Goal: Task Accomplishment & Management: Complete application form

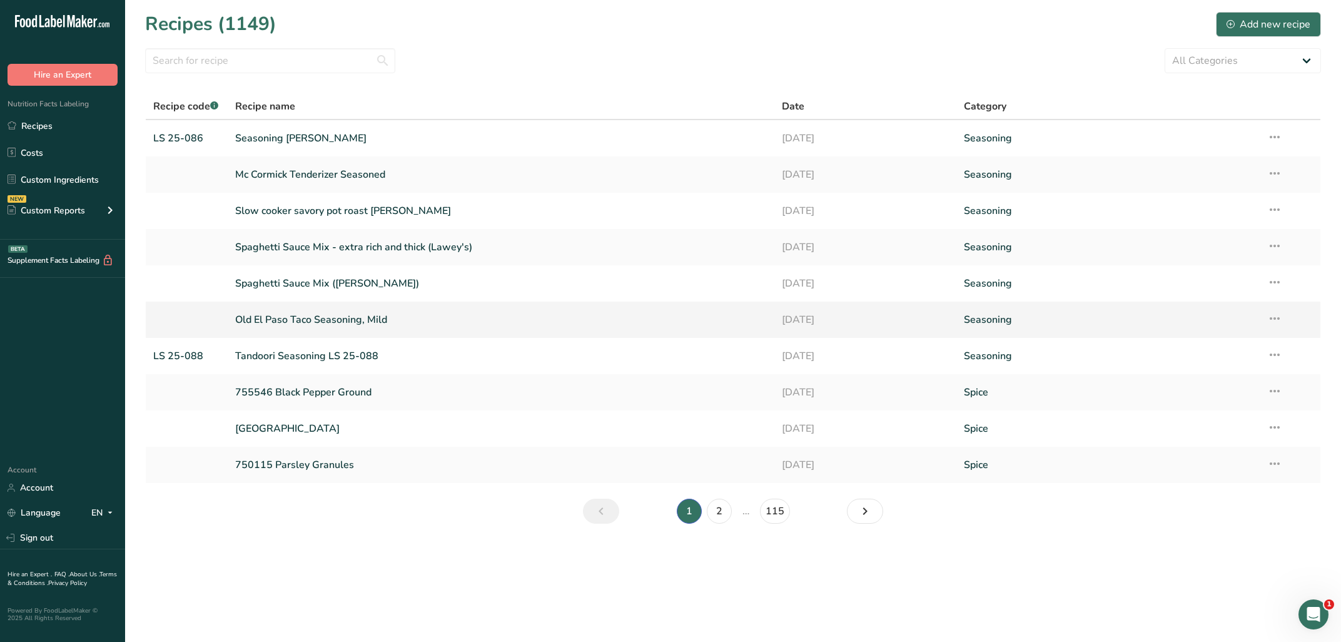
click at [332, 321] on link "Old El Paso Taco Seasoning, Mild" at bounding box center [500, 320] width 531 height 26
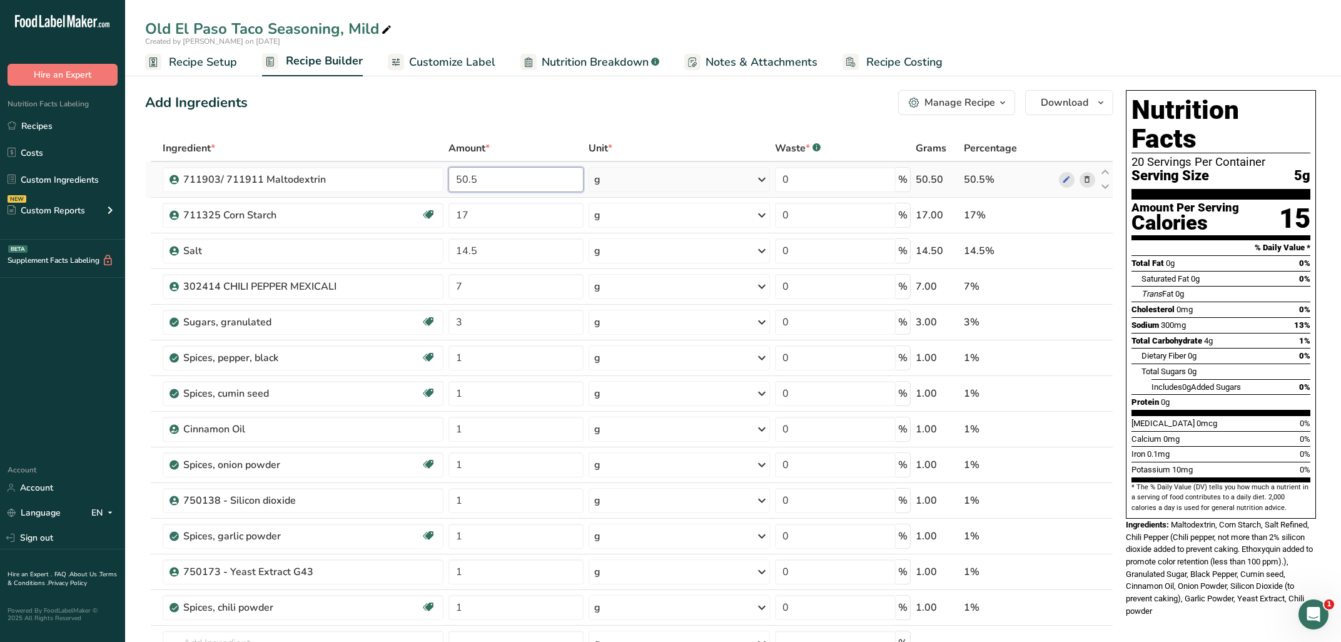
drag, startPoint x: 495, startPoint y: 172, endPoint x: 343, endPoint y: 173, distance: 152.0
click at [449, 173] on input "50.5" at bounding box center [517, 179] width 136 height 25
type input "33"
click at [486, 223] on input "17" at bounding box center [517, 215] width 136 height 25
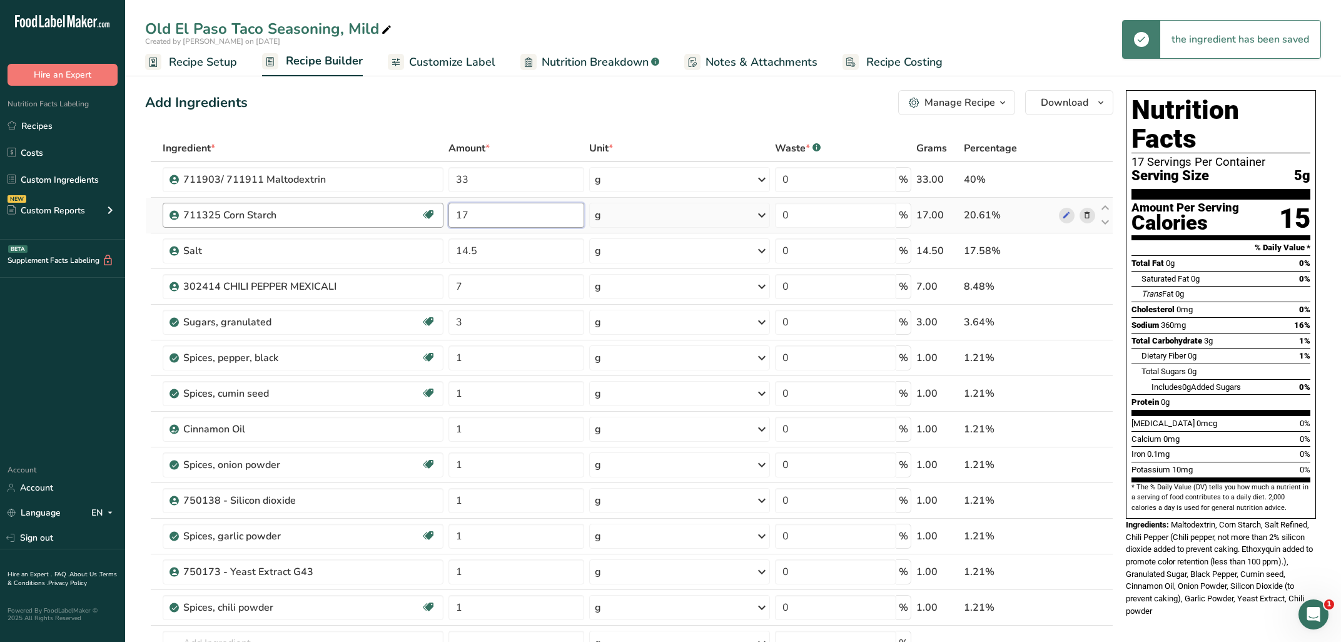
drag, startPoint x: 505, startPoint y: 218, endPoint x: 398, endPoint y: 215, distance: 107.0
click at [449, 217] on input "17" at bounding box center [517, 215] width 136 height 25
type input "33.5"
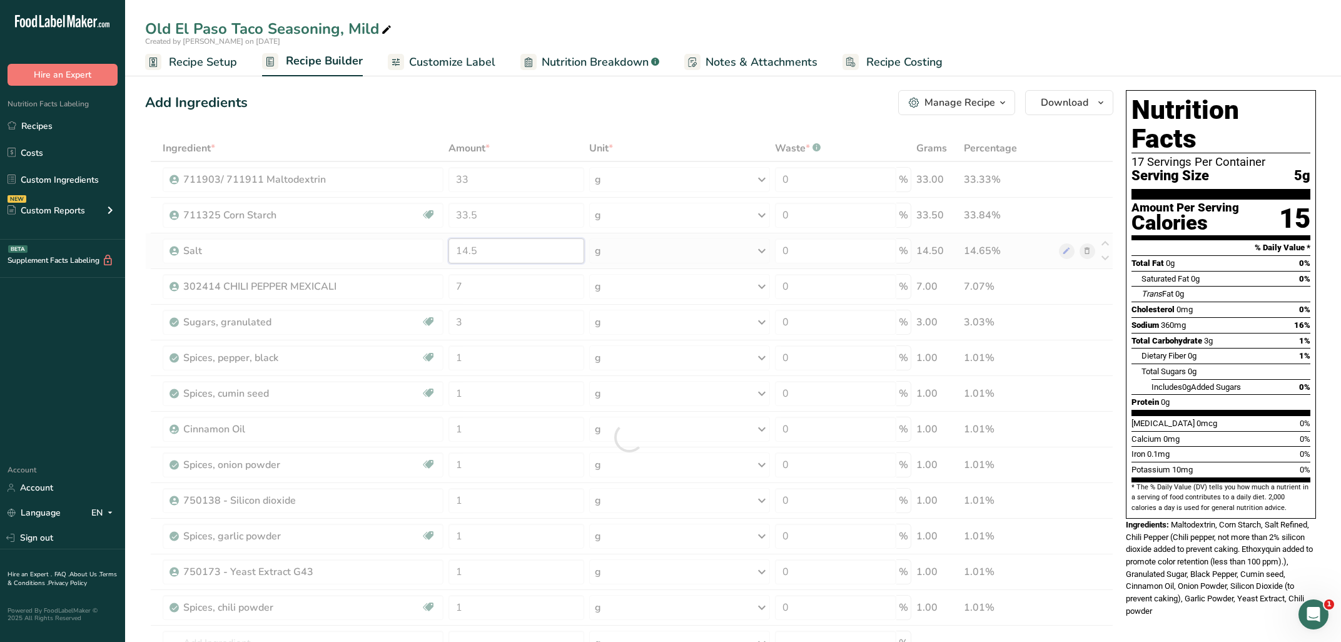
drag, startPoint x: 481, startPoint y: 254, endPoint x: 408, endPoint y: 251, distance: 73.2
click at [449, 251] on input "14.5" at bounding box center [517, 250] width 136 height 25
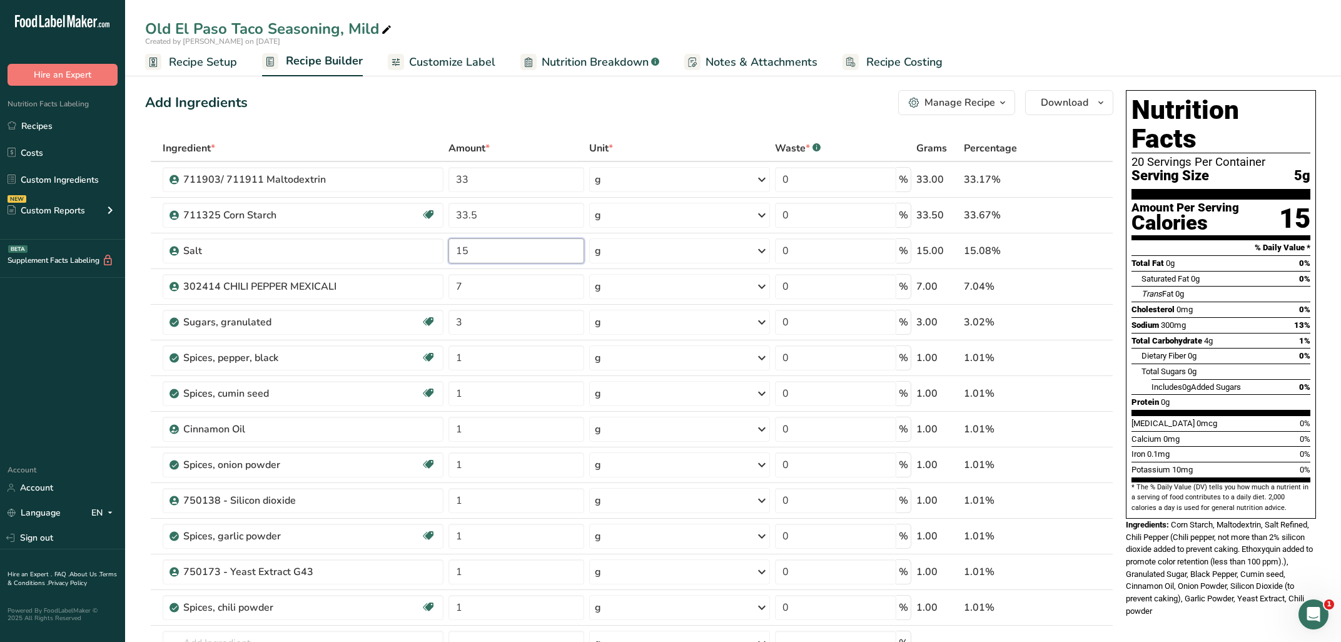
type input "15"
click at [987, 106] on div "Manage Recipe" at bounding box center [960, 102] width 71 height 15
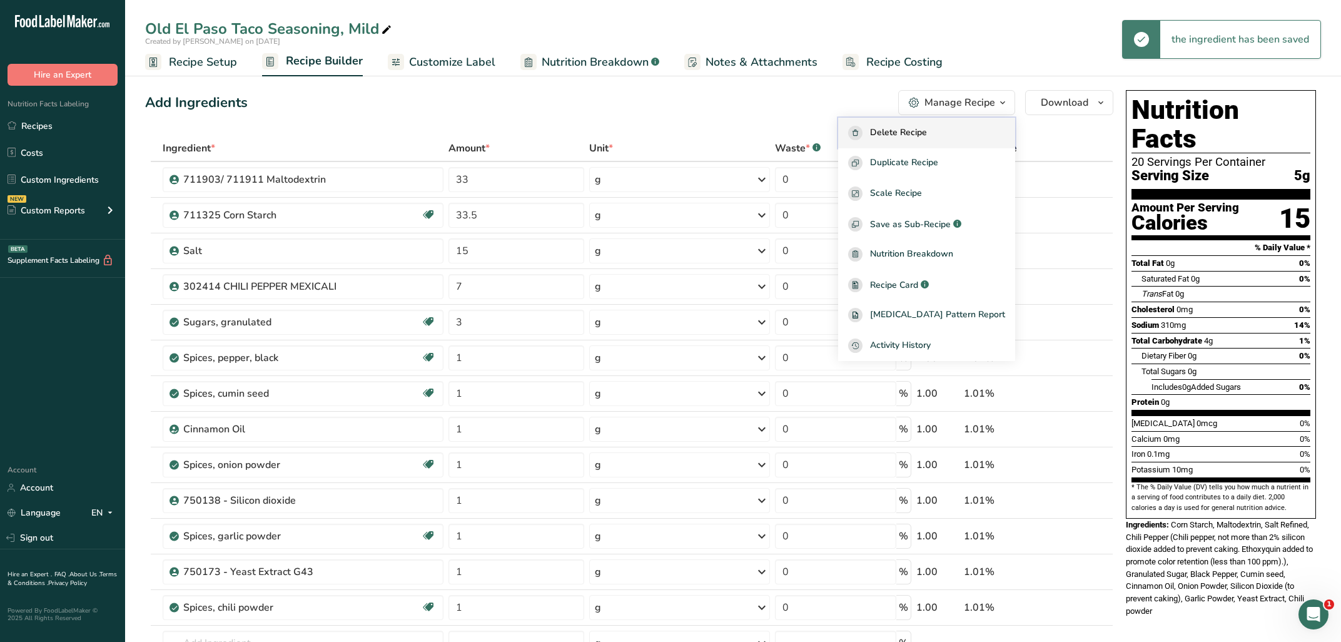
click at [927, 140] on span "Delete Recipe" at bounding box center [898, 133] width 57 height 14
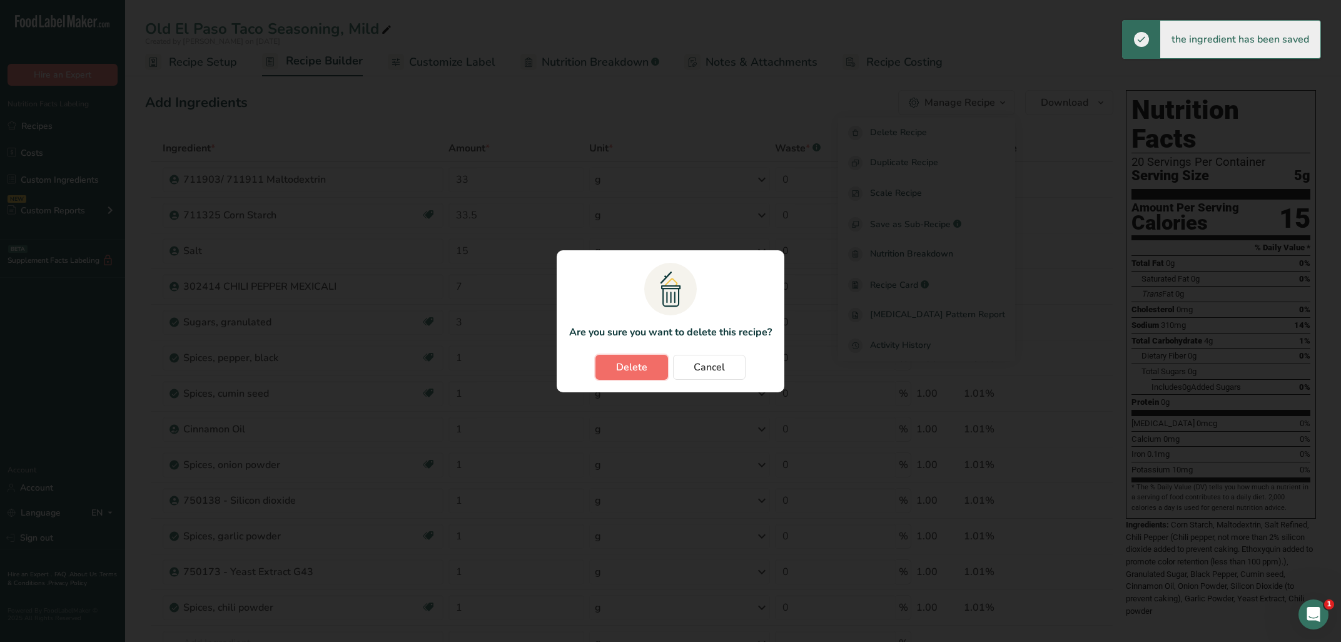
click at [633, 363] on span "Delete" at bounding box center [631, 367] width 31 height 15
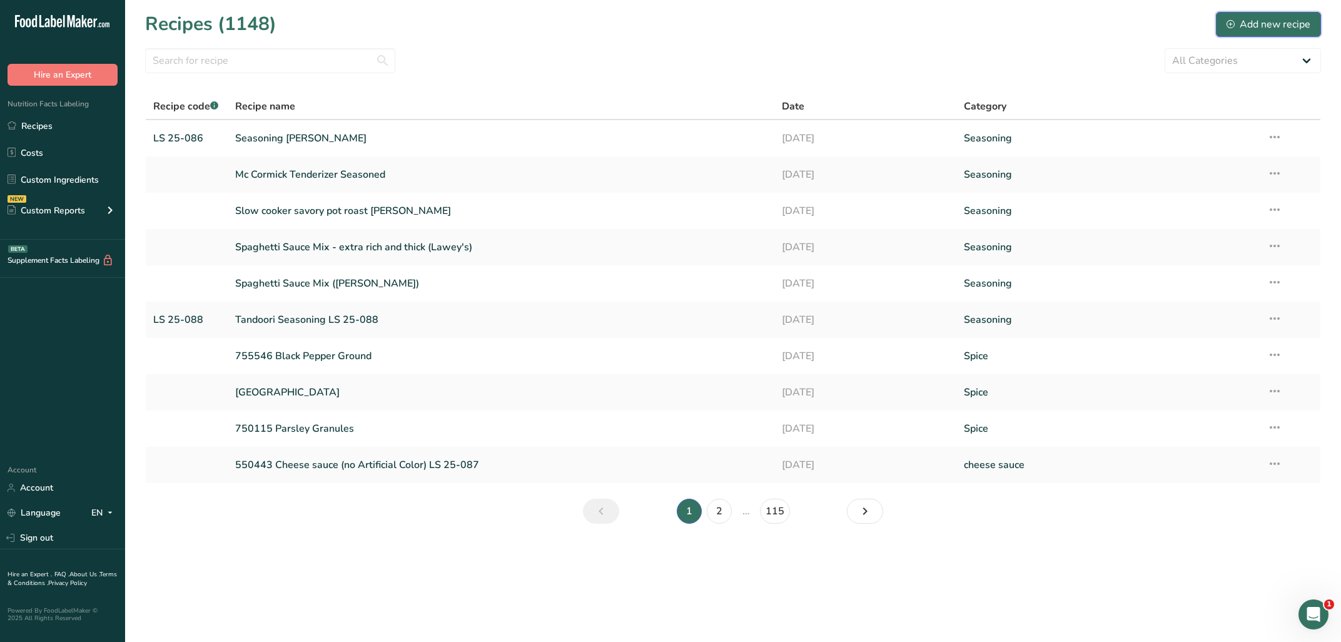
click at [1254, 29] on div "Add new recipe" at bounding box center [1269, 24] width 84 height 15
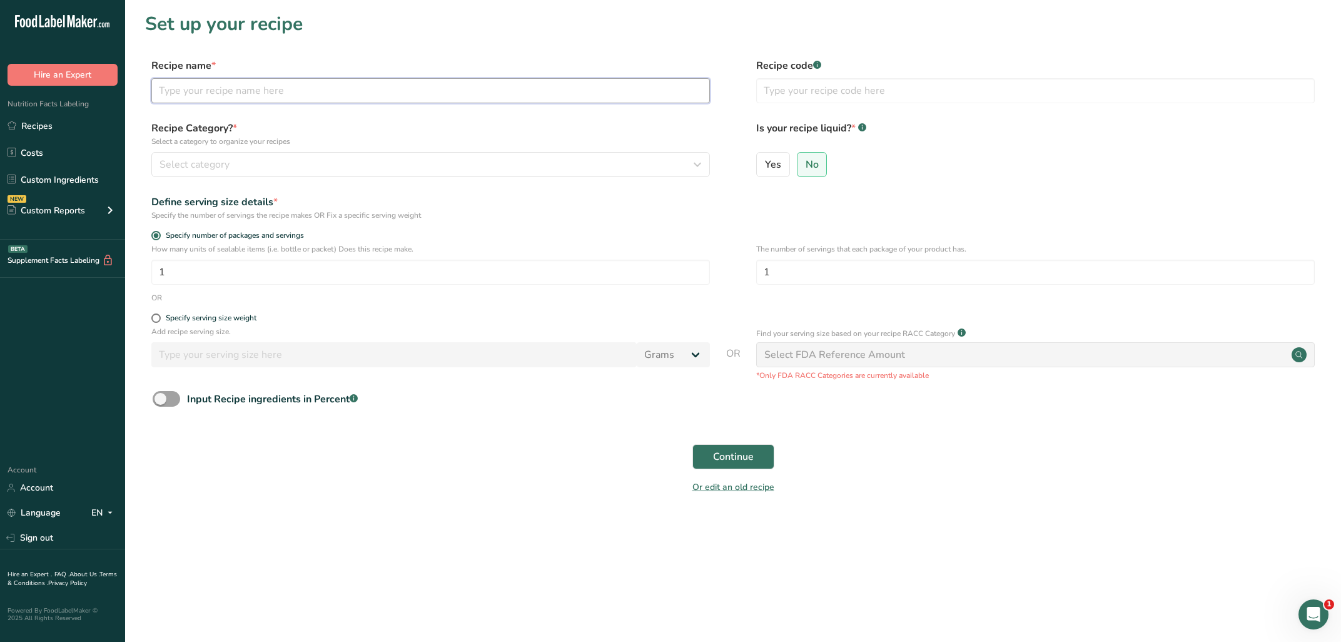
click at [438, 97] on input "text" at bounding box center [430, 90] width 559 height 25
paste input "Taco Seasoning Mix Mild"
type input "Taco Seasoning Mix Mild old el paso"
click at [203, 317] on div "Specify serving size weight" at bounding box center [211, 317] width 91 height 9
click at [160, 317] on input "Specify serving size weight" at bounding box center [155, 318] width 8 height 8
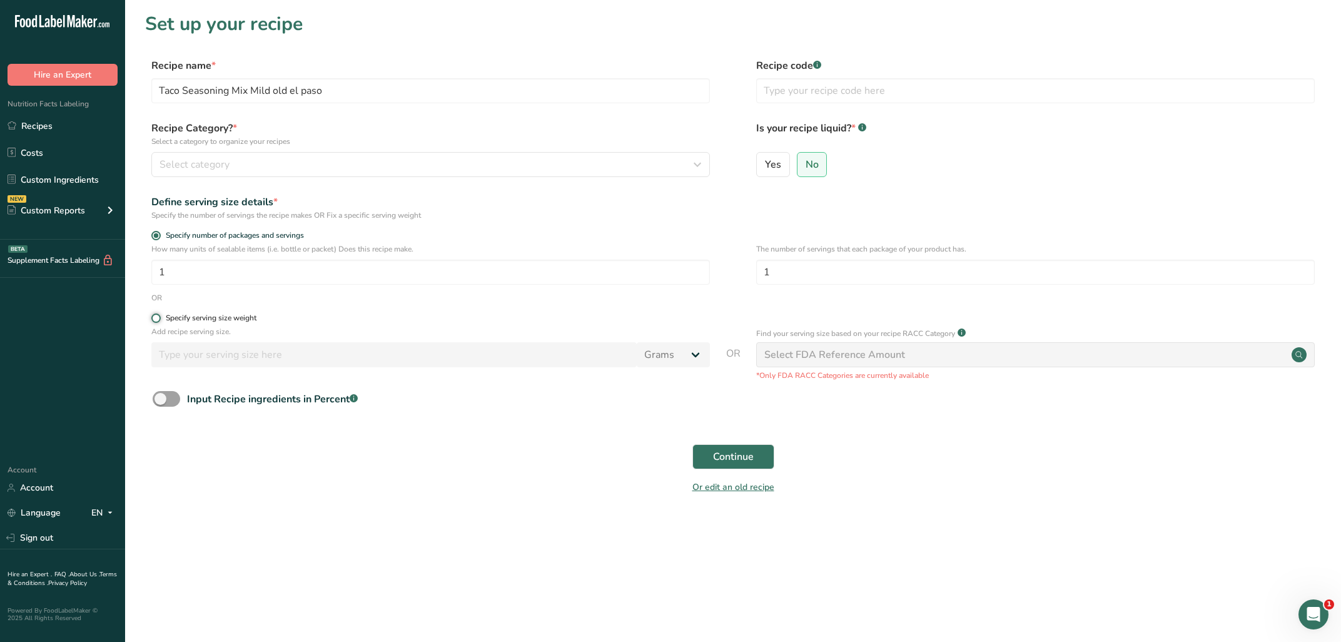
radio input "true"
radio input "false"
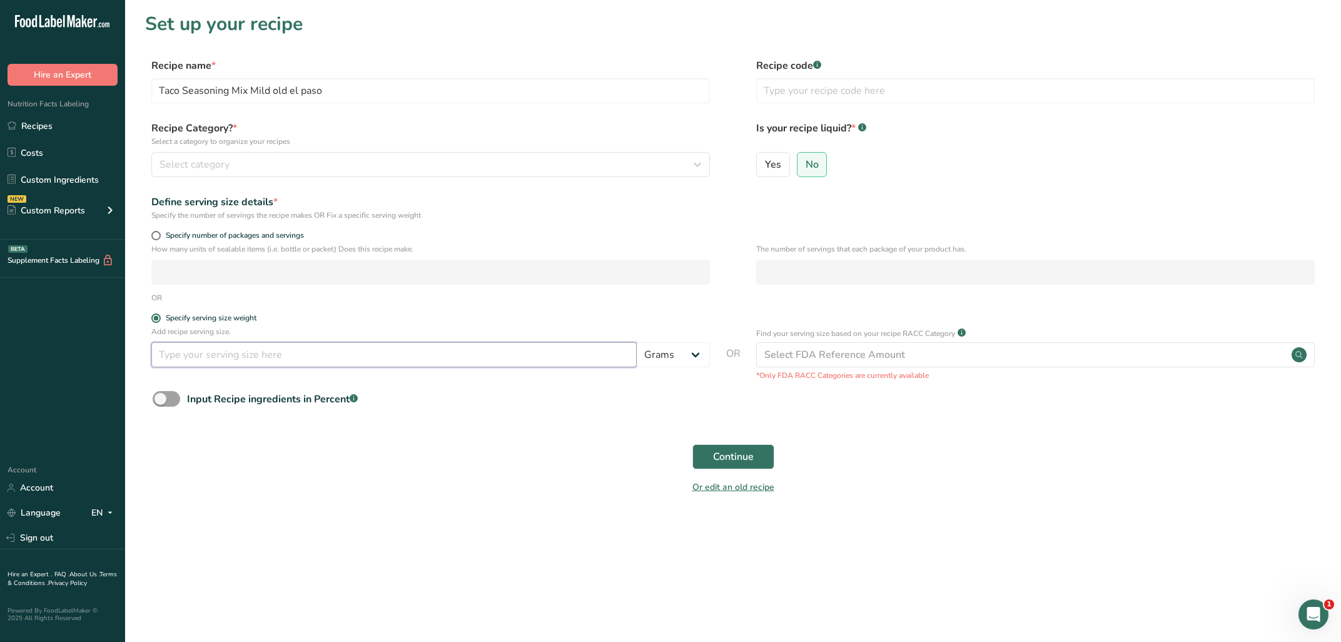
click at [186, 352] on input "number" at bounding box center [393, 354] width 485 height 25
type input "5"
click at [756, 454] on button "Continue" at bounding box center [734, 456] width 82 height 25
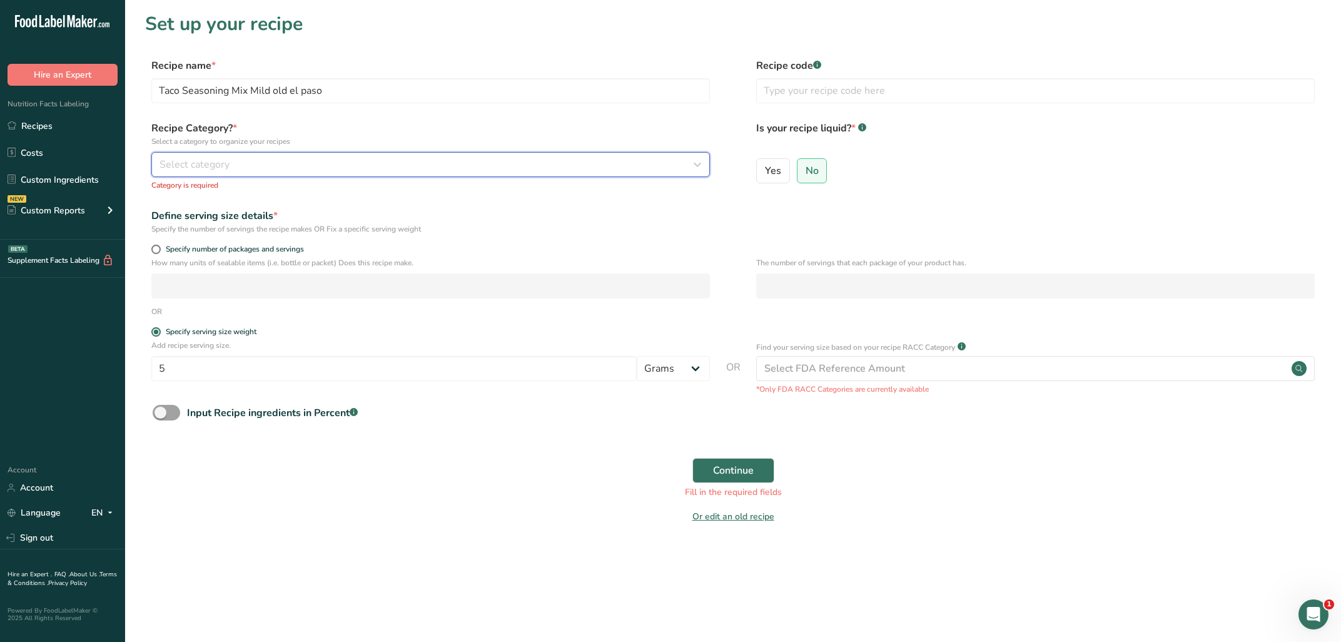
click at [228, 166] on span "Select category" at bounding box center [195, 164] width 70 height 15
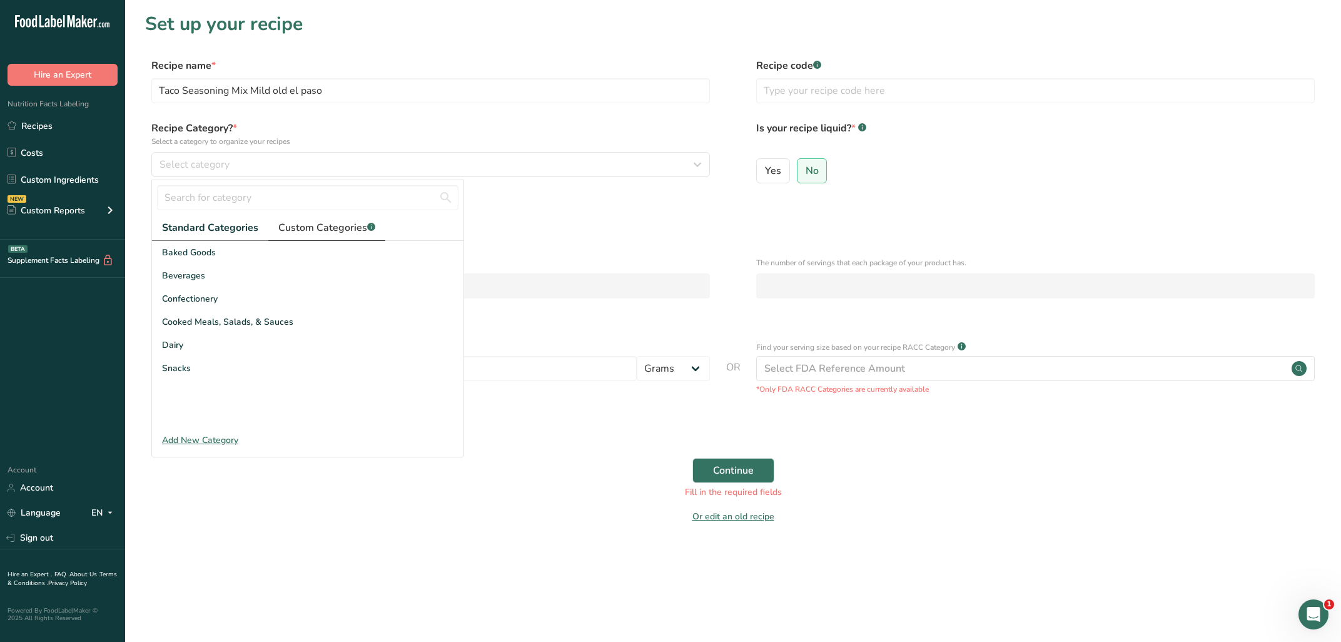
click at [298, 233] on span "Custom Categories .a-a{fill:#347362;}.b-a{fill:#fff;}" at bounding box center [326, 227] width 97 height 15
click at [203, 322] on span "Seasoning" at bounding box center [183, 321] width 42 height 13
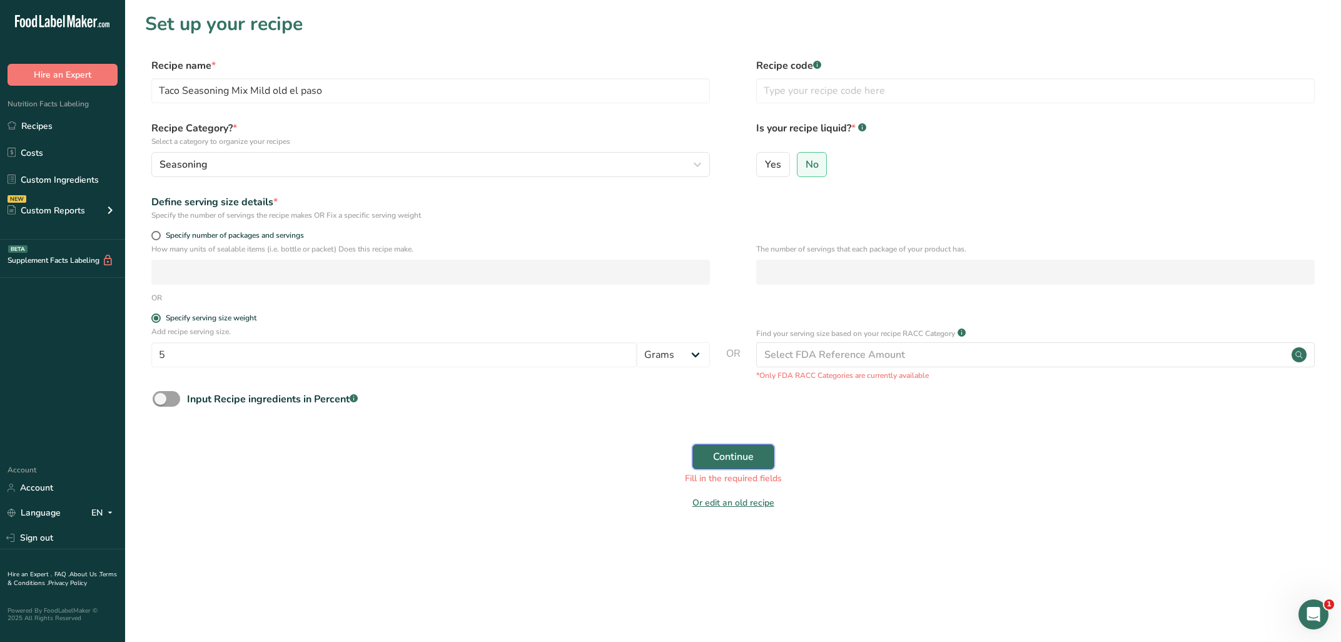
click at [743, 450] on span "Continue" at bounding box center [733, 456] width 41 height 15
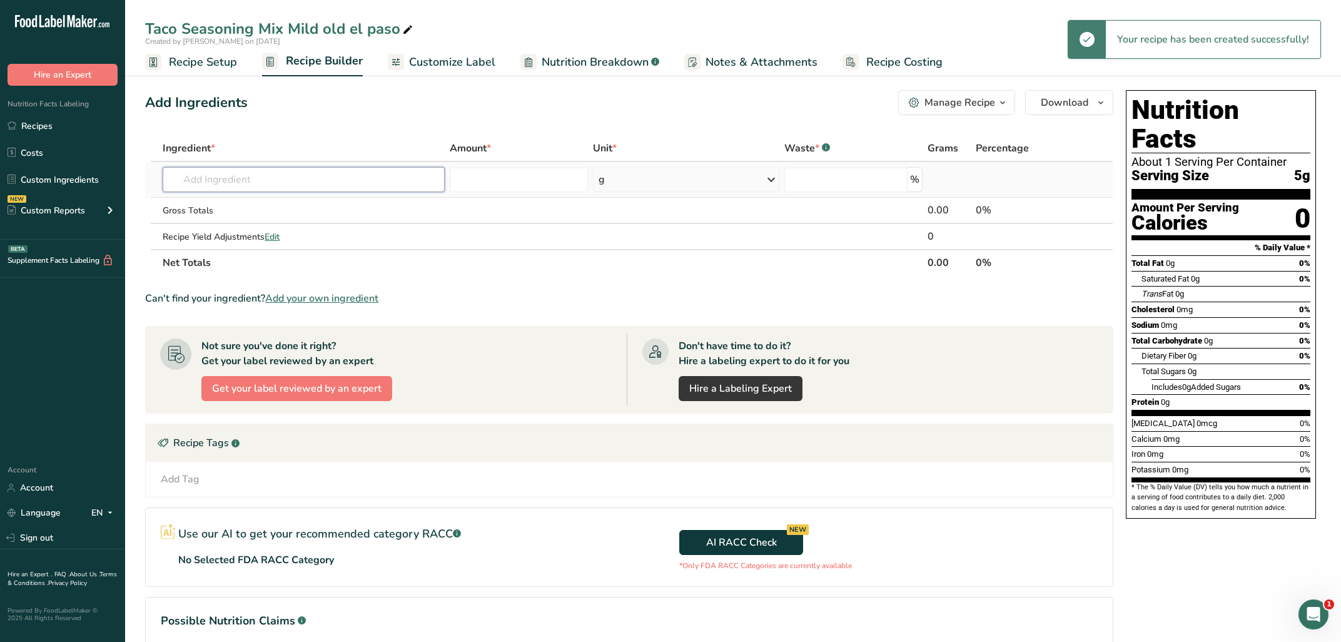
click at [357, 186] on input "text" at bounding box center [304, 179] width 282 height 25
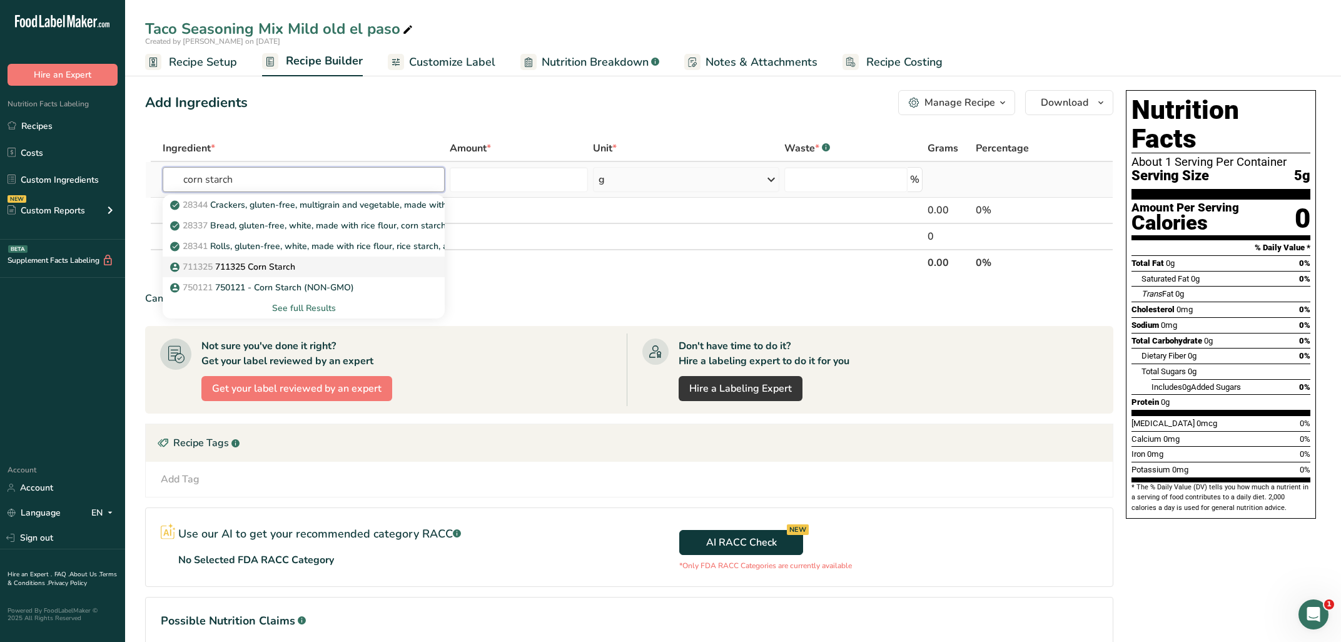
type input "corn starch"
click at [303, 271] on div "711325 711325 Corn Starch" at bounding box center [294, 266] width 242 height 13
type input "711325 Corn Starch"
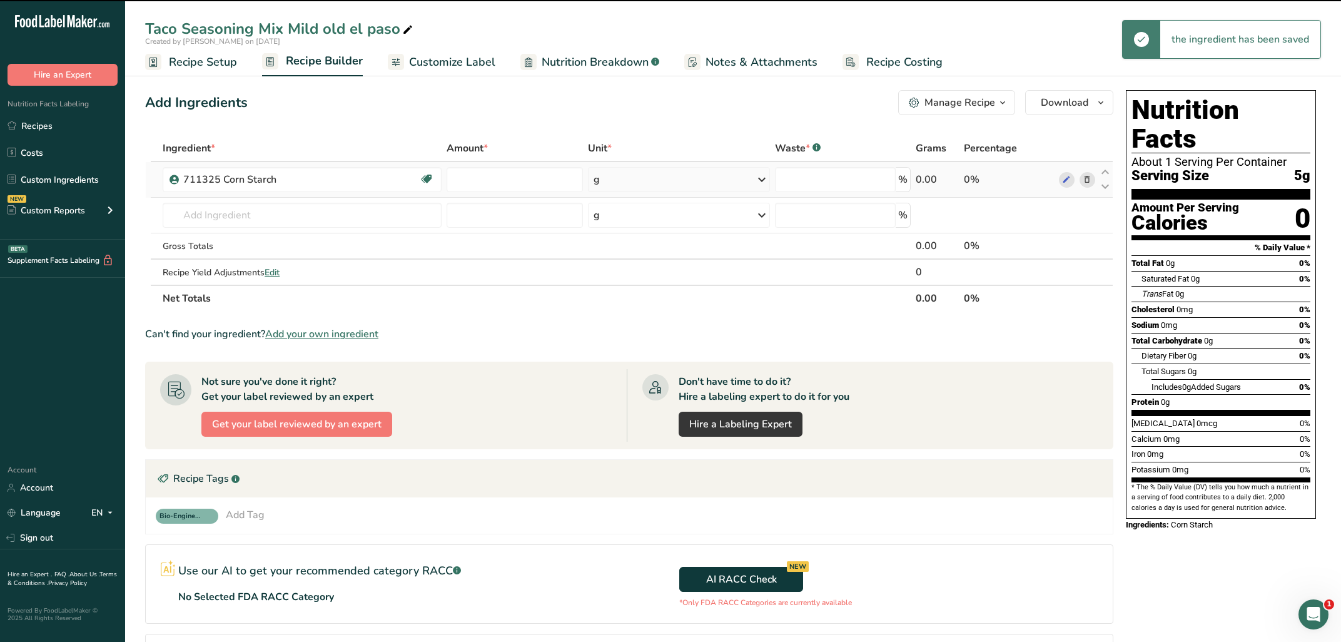
type input "0"
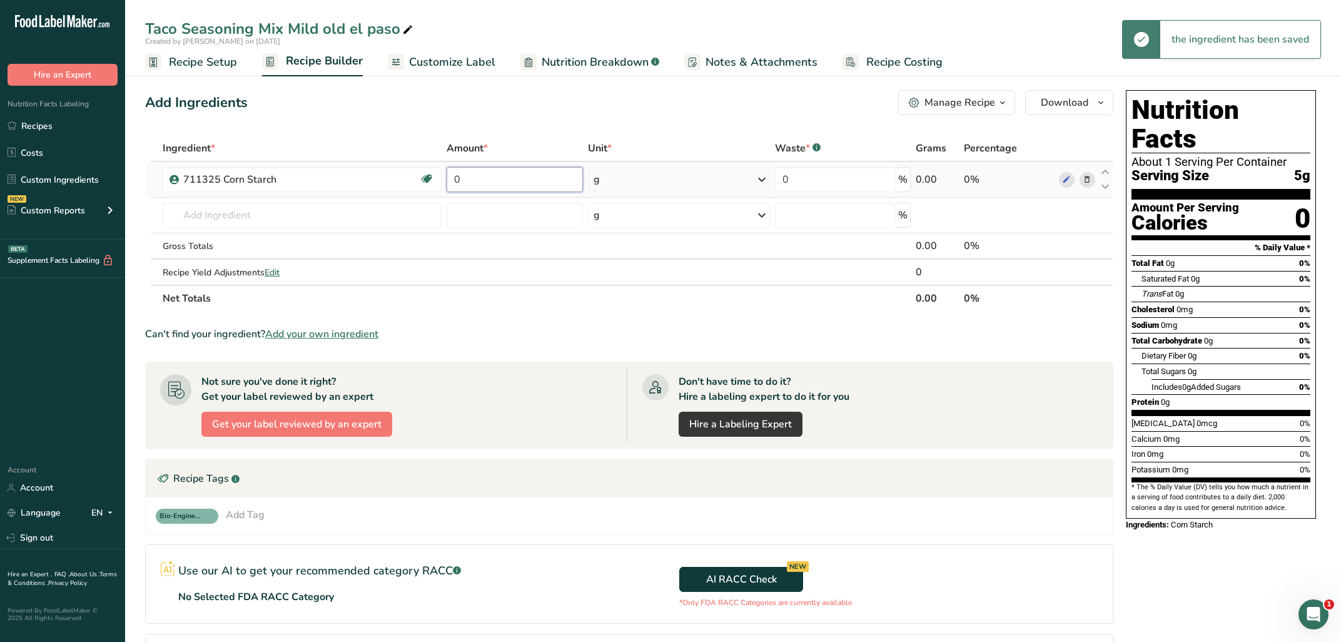
drag, startPoint x: 472, startPoint y: 175, endPoint x: 422, endPoint y: 174, distance: 50.0
click at [447, 174] on input "0" at bounding box center [515, 179] width 136 height 25
type input "33.5"
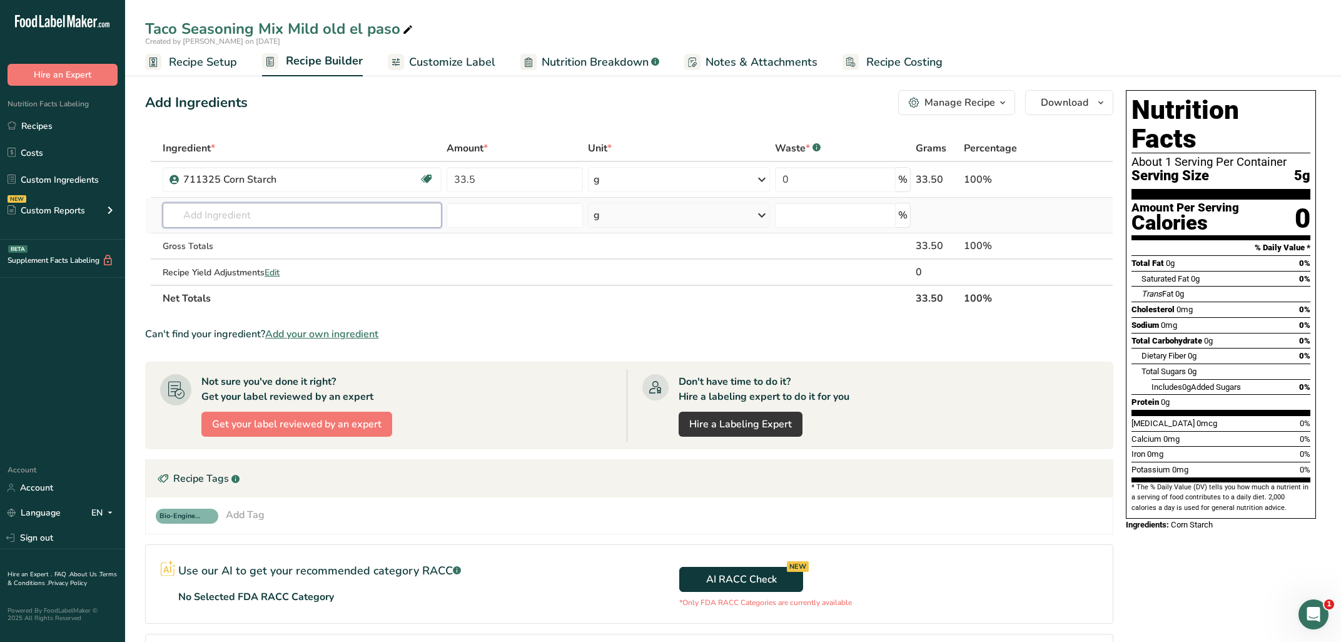
click at [292, 206] on input "text" at bounding box center [302, 215] width 279 height 25
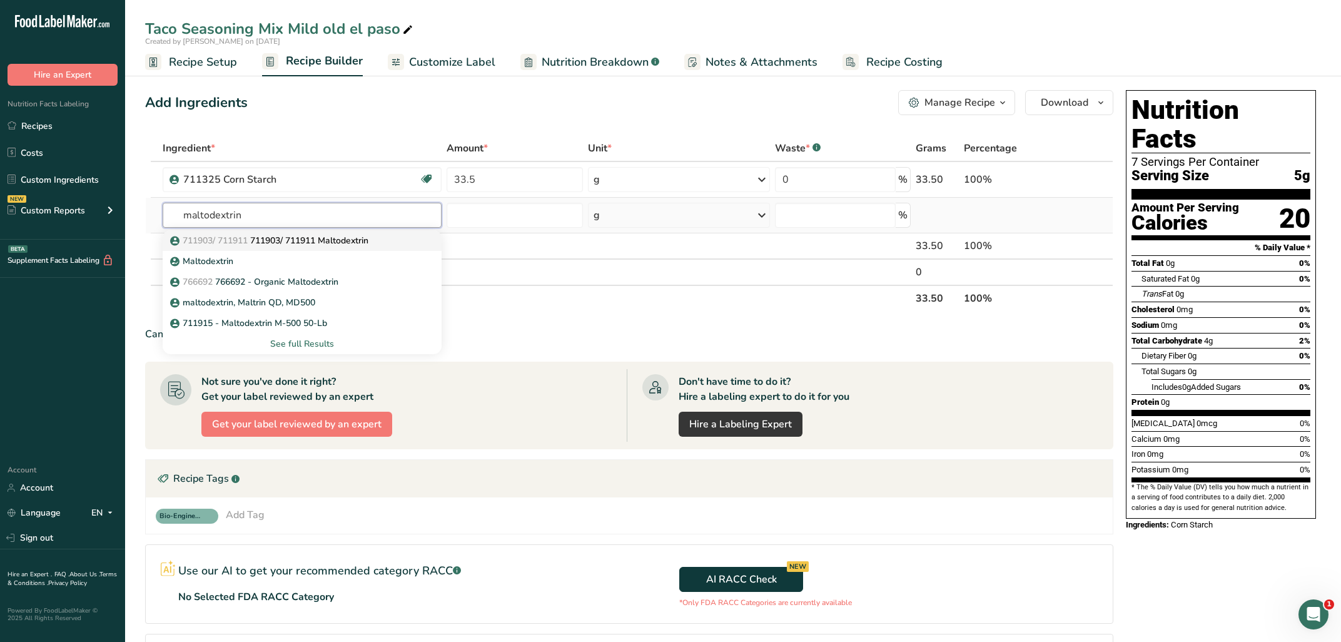
type input "maltodextrin"
click at [305, 238] on p "711903/ 711911 711903/ 711911 Maltodextrin" at bounding box center [271, 240] width 196 height 13
type input "711903/ 711911 Maltodextrin"
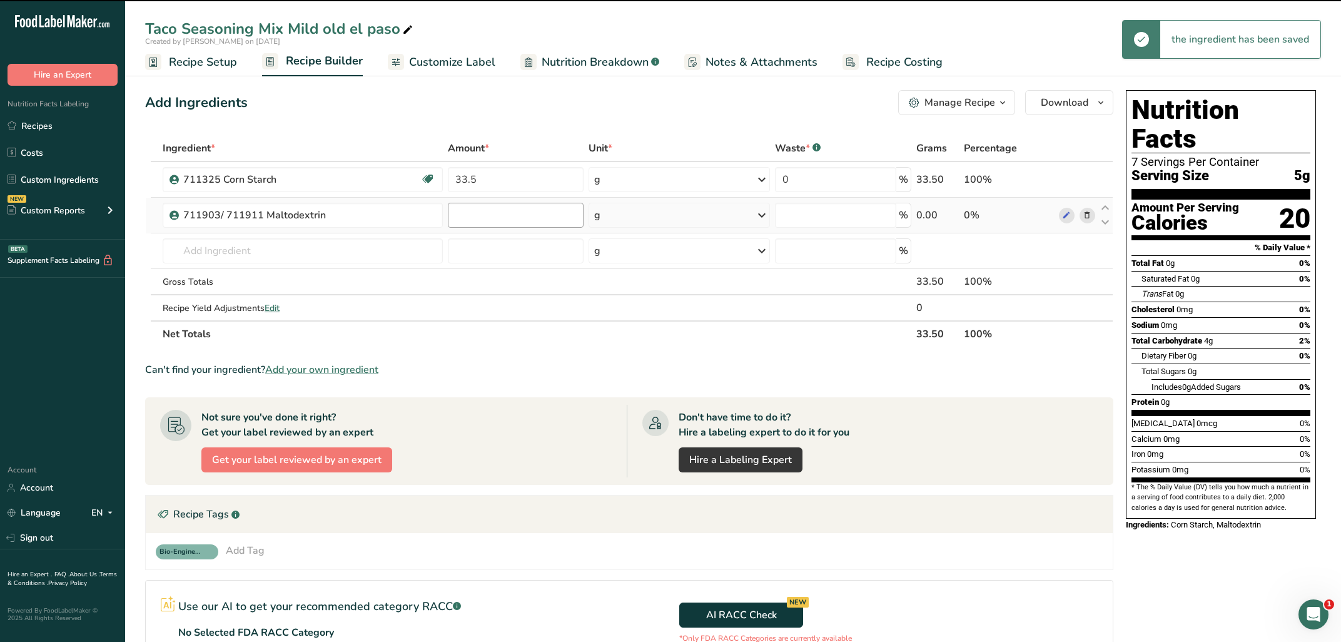
type input "0"
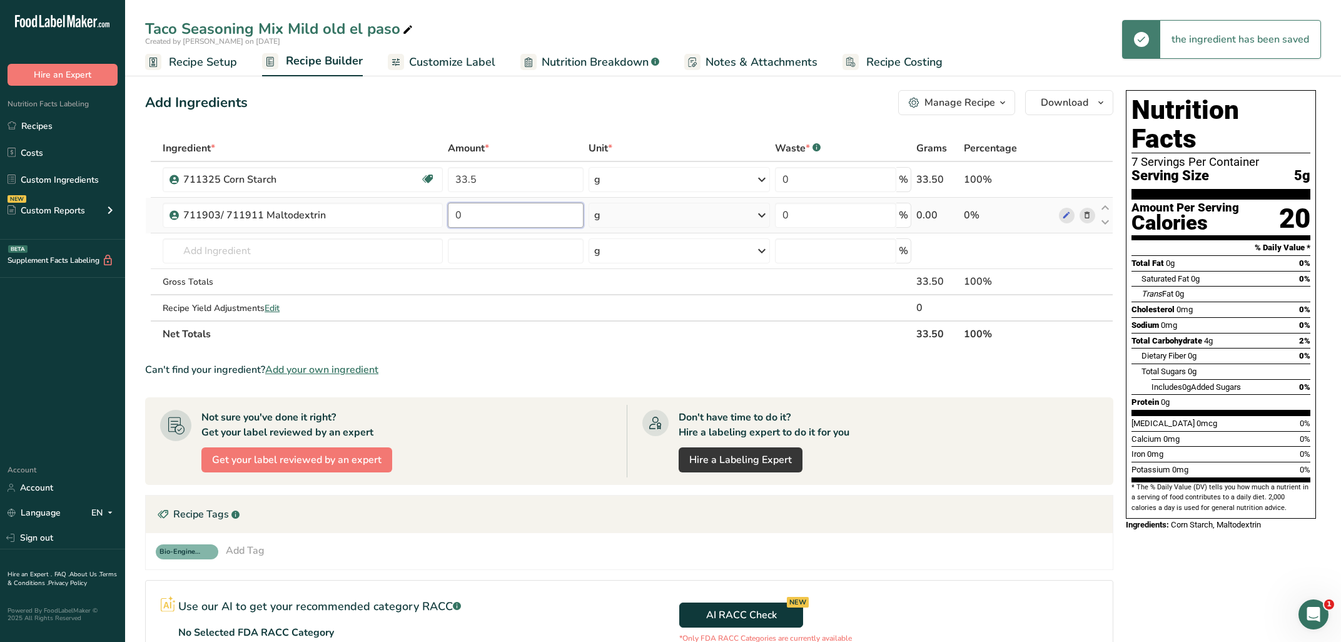
drag, startPoint x: 480, startPoint y: 215, endPoint x: 425, endPoint y: 209, distance: 55.3
click at [448, 209] on input "0" at bounding box center [516, 215] width 136 height 25
type input "33"
click at [290, 249] on input "text" at bounding box center [303, 250] width 280 height 25
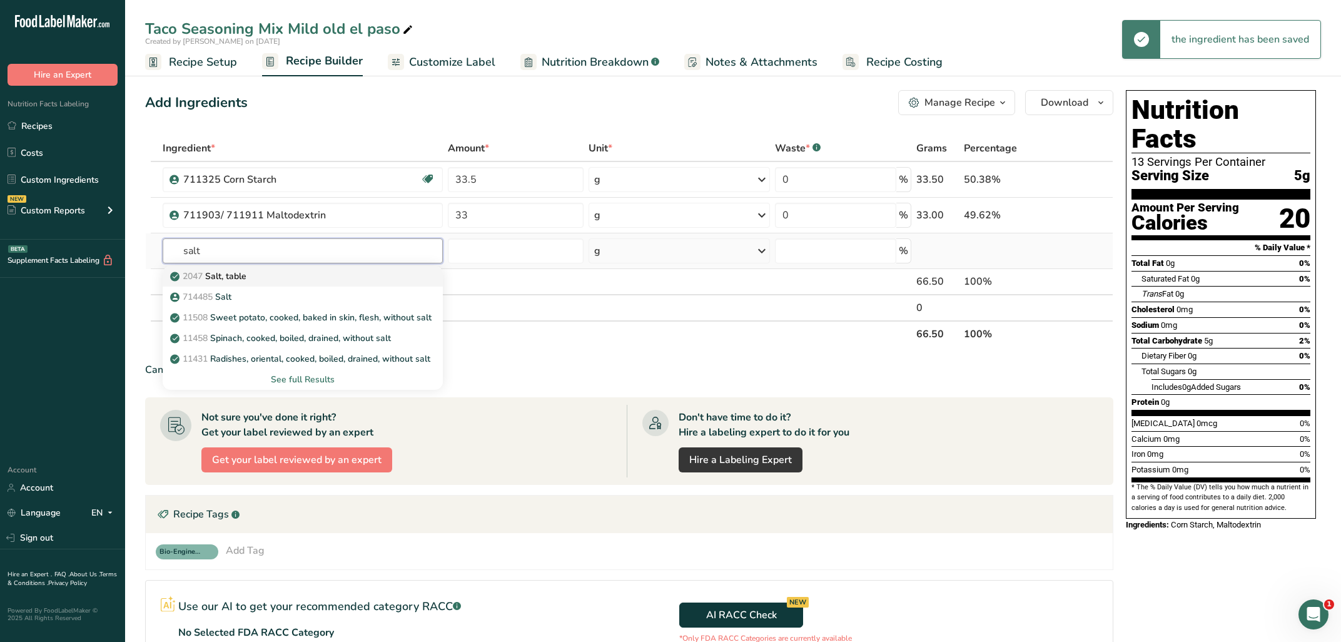
type input "salt"
click at [288, 271] on div "2047 Salt, table" at bounding box center [293, 276] width 240 height 13
type input "Salt, table"
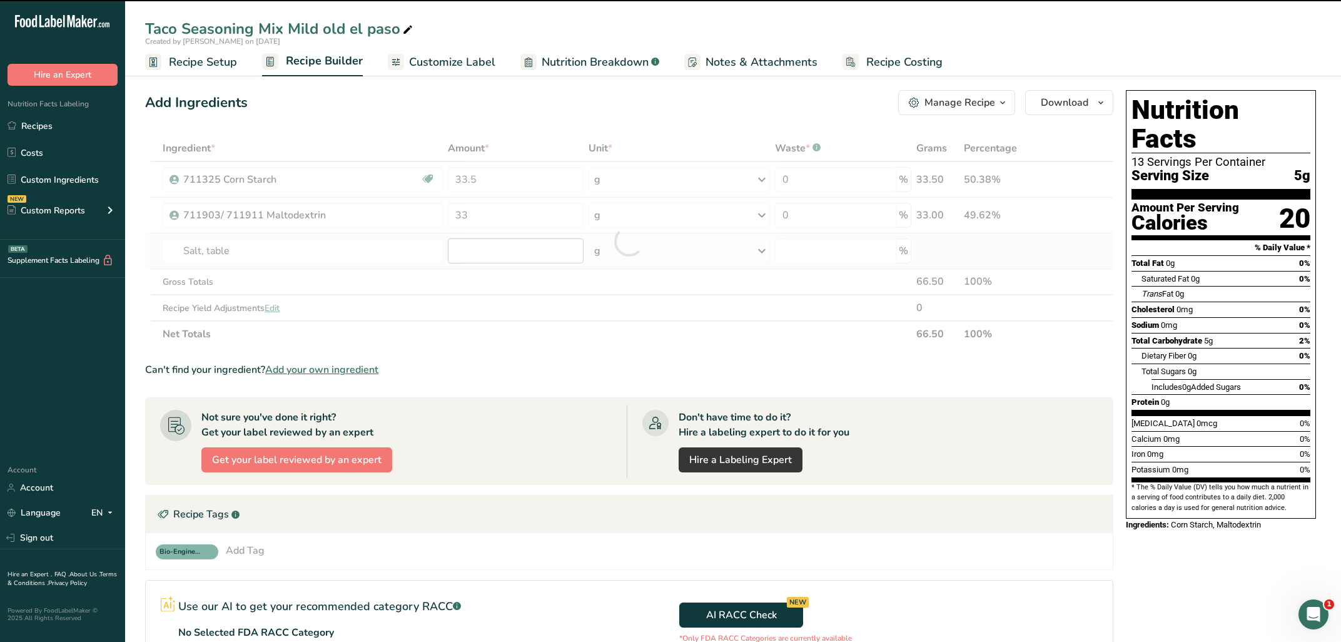
type input "0"
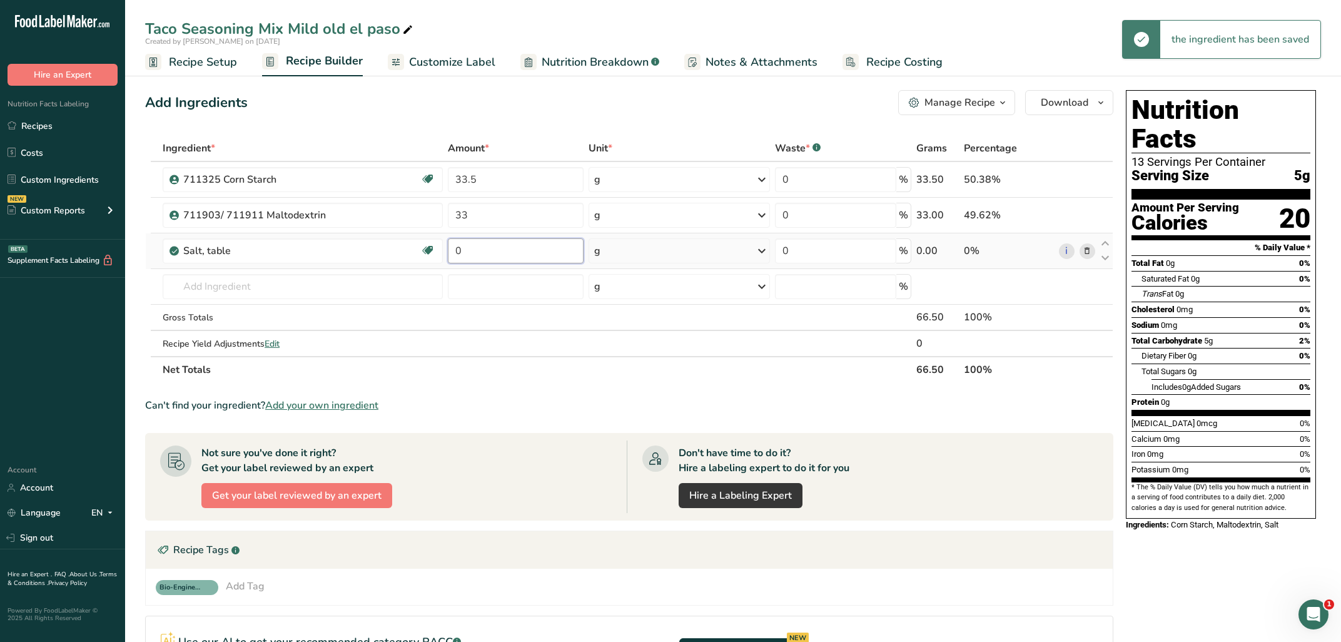
drag, startPoint x: 467, startPoint y: 245, endPoint x: 426, endPoint y: 239, distance: 41.7
click at [448, 239] on input "0" at bounding box center [516, 250] width 136 height 25
type input "15"
click at [246, 286] on input "text" at bounding box center [303, 286] width 280 height 25
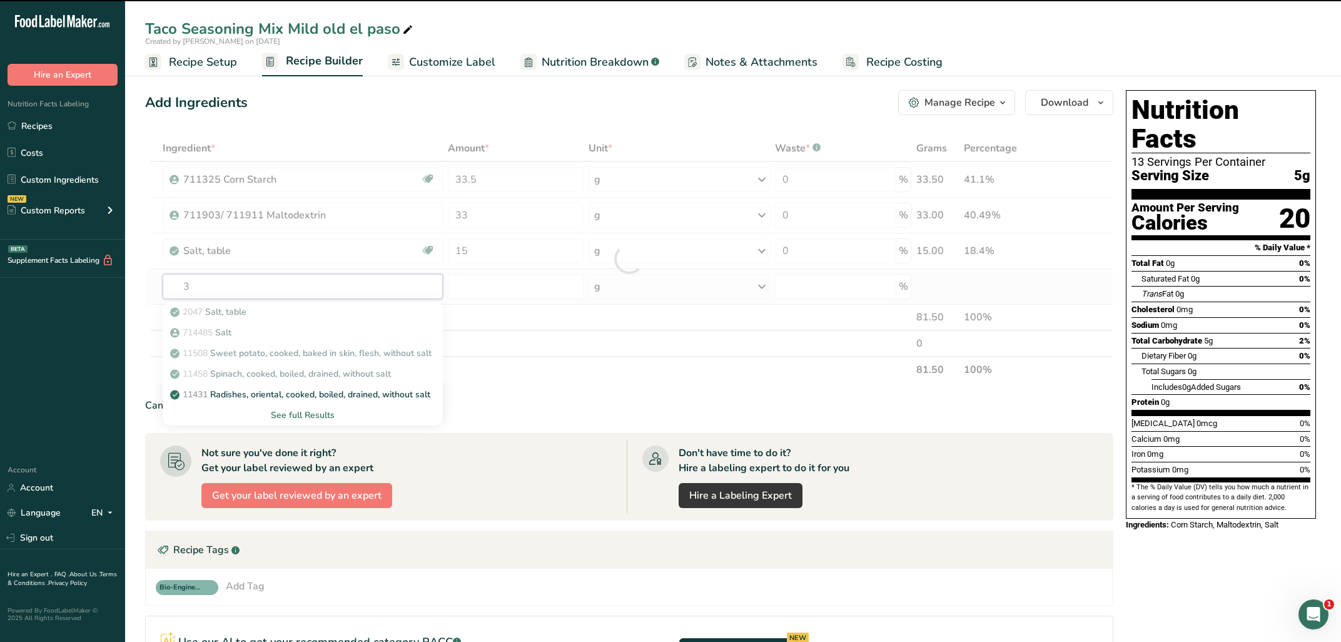
type input "30"
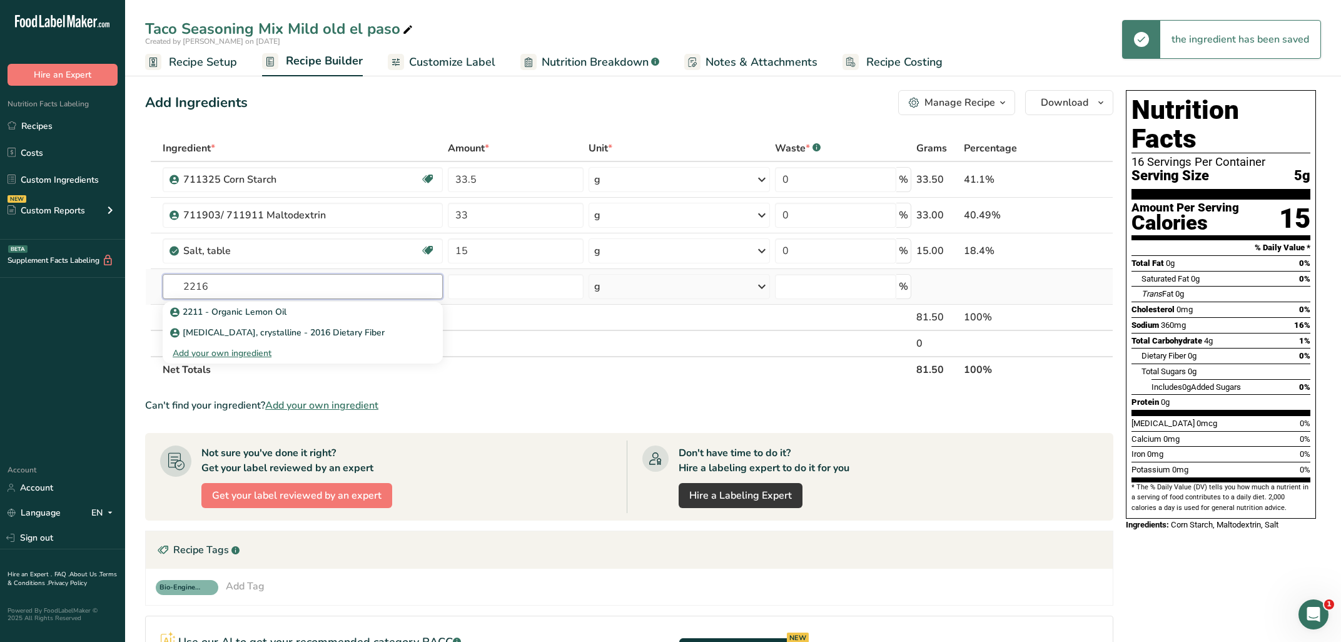
click at [179, 292] on input "2216" at bounding box center [303, 286] width 280 height 25
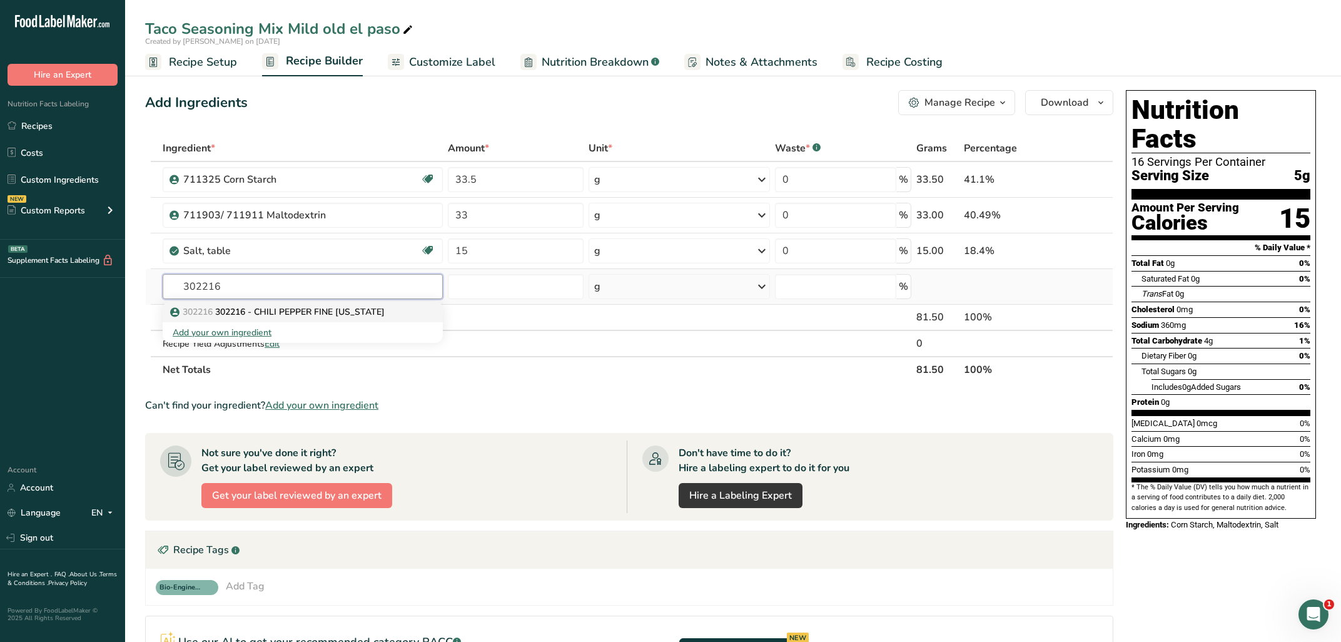
type input "302216"
click at [221, 308] on p "302216 302216 - [GEOGRAPHIC_DATA][US_STATE]" at bounding box center [279, 311] width 212 height 13
type input "302216 - CHILI PEPPER FINE [US_STATE]"
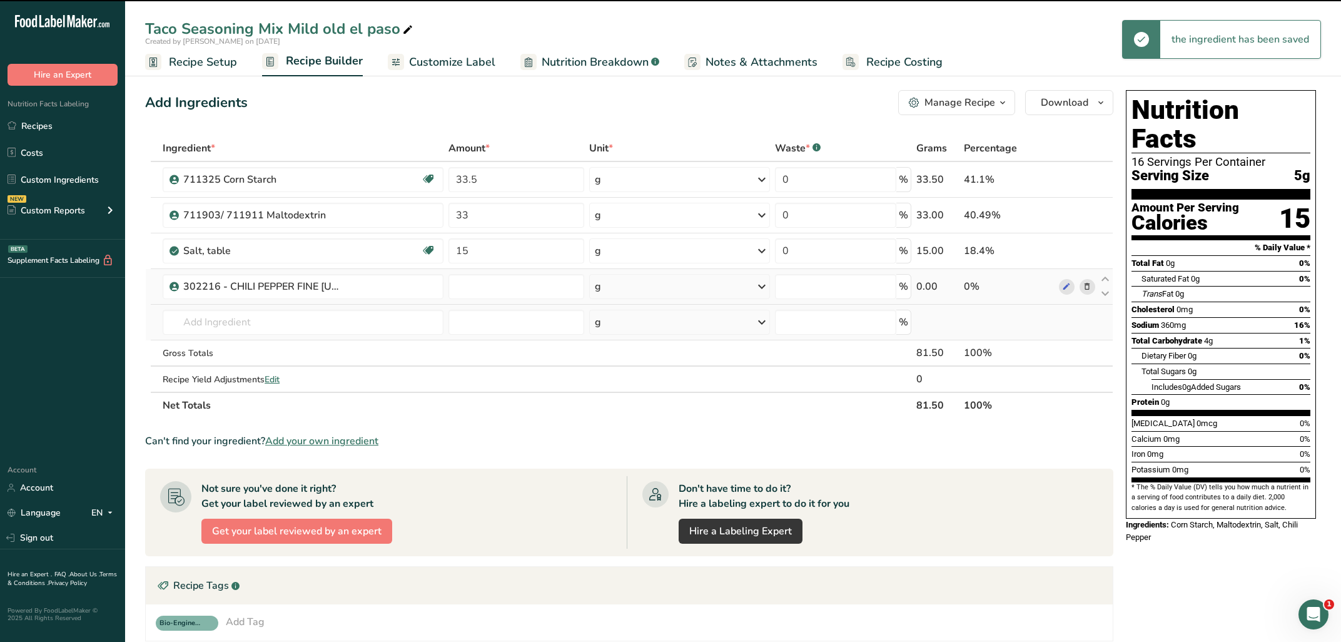
type input "0"
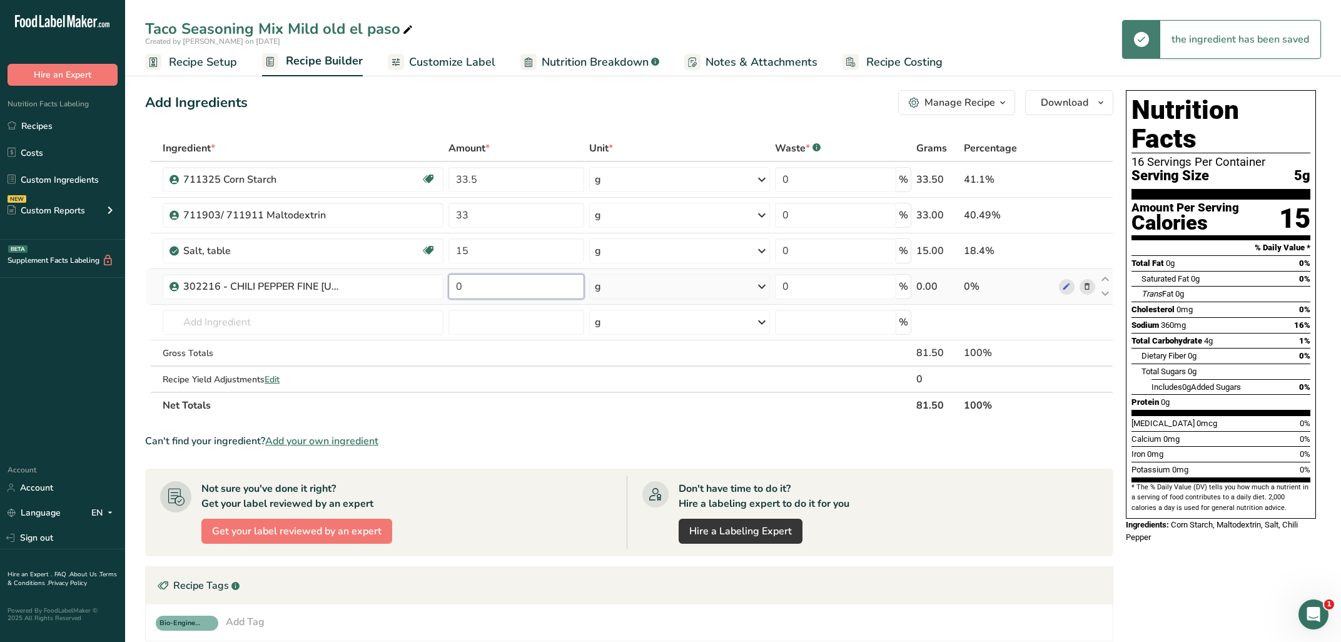
drag, startPoint x: 469, startPoint y: 283, endPoint x: 437, endPoint y: 280, distance: 32.7
click at [449, 280] on input "0" at bounding box center [517, 286] width 136 height 25
type input "8"
click at [402, 327] on input "text" at bounding box center [303, 322] width 281 height 25
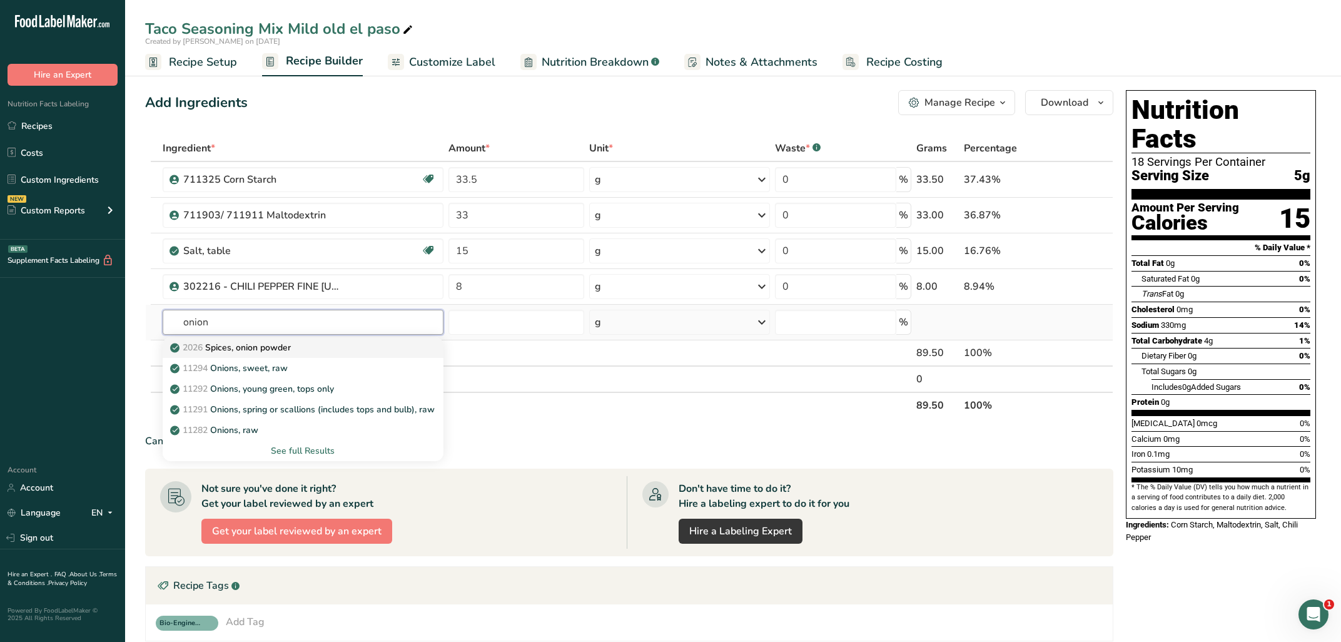
type input "onion"
click at [383, 340] on link "2026 Spices, onion powder" at bounding box center [303, 347] width 281 height 21
type input "Spices, onion powder"
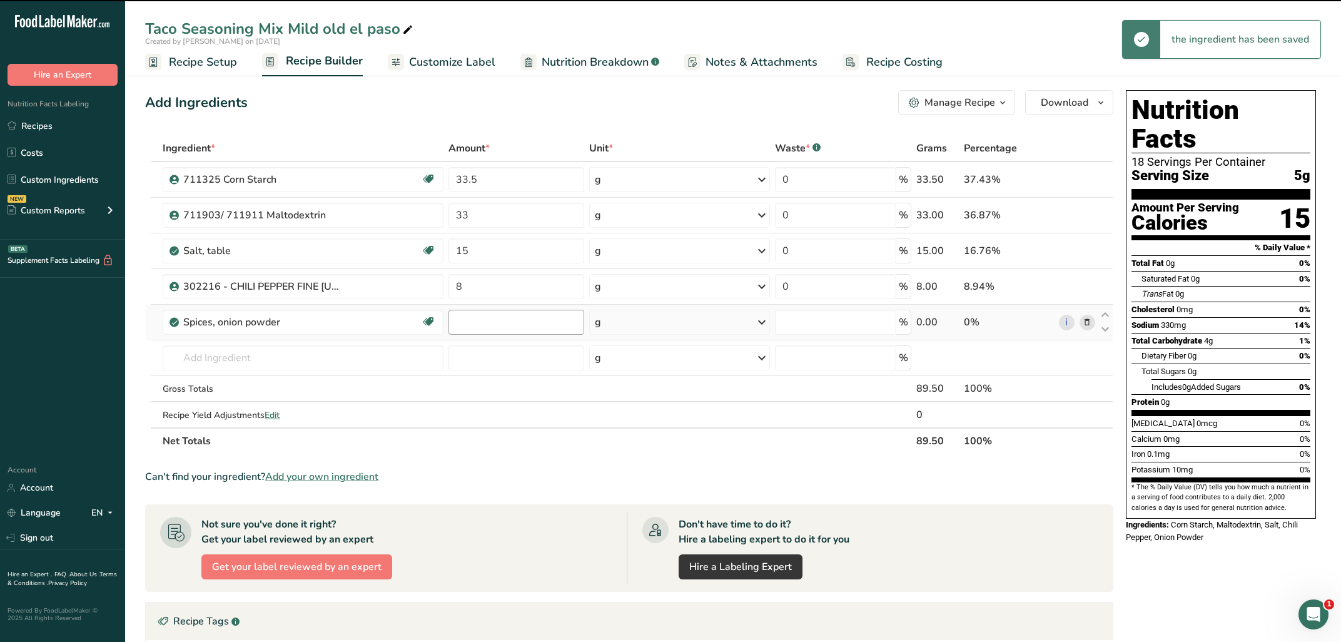
type input "0"
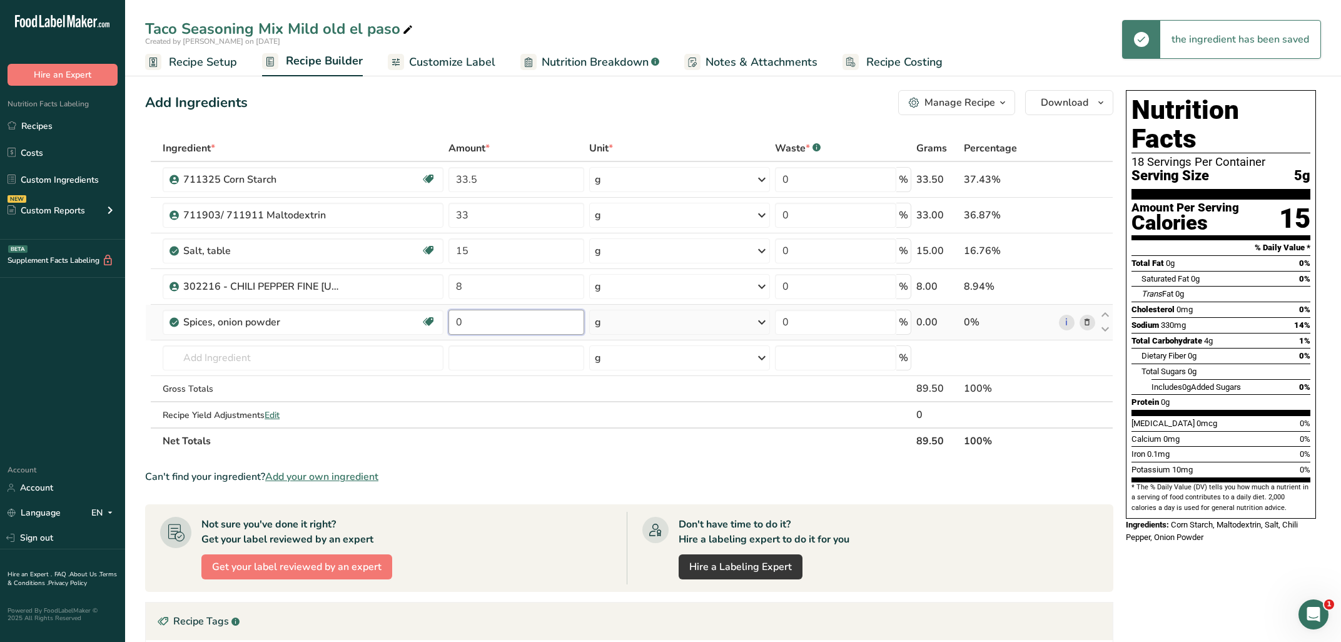
drag, startPoint x: 483, startPoint y: 325, endPoint x: 434, endPoint y: 322, distance: 49.6
click at [449, 322] on input "0" at bounding box center [517, 322] width 136 height 25
type input "3"
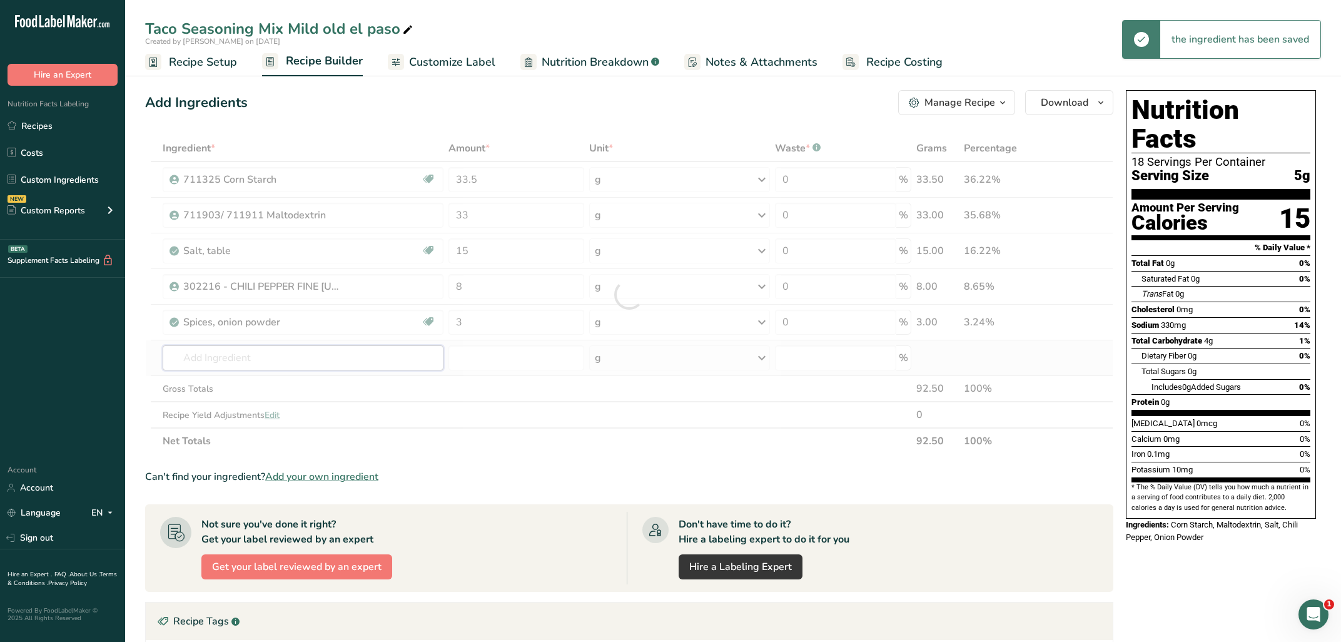
click at [353, 346] on div "Ingredient * Amount * Unit * Waste * .a-a{fill:#347362;}.b-a{fill:#fff;} Grams …" at bounding box center [629, 294] width 968 height 319
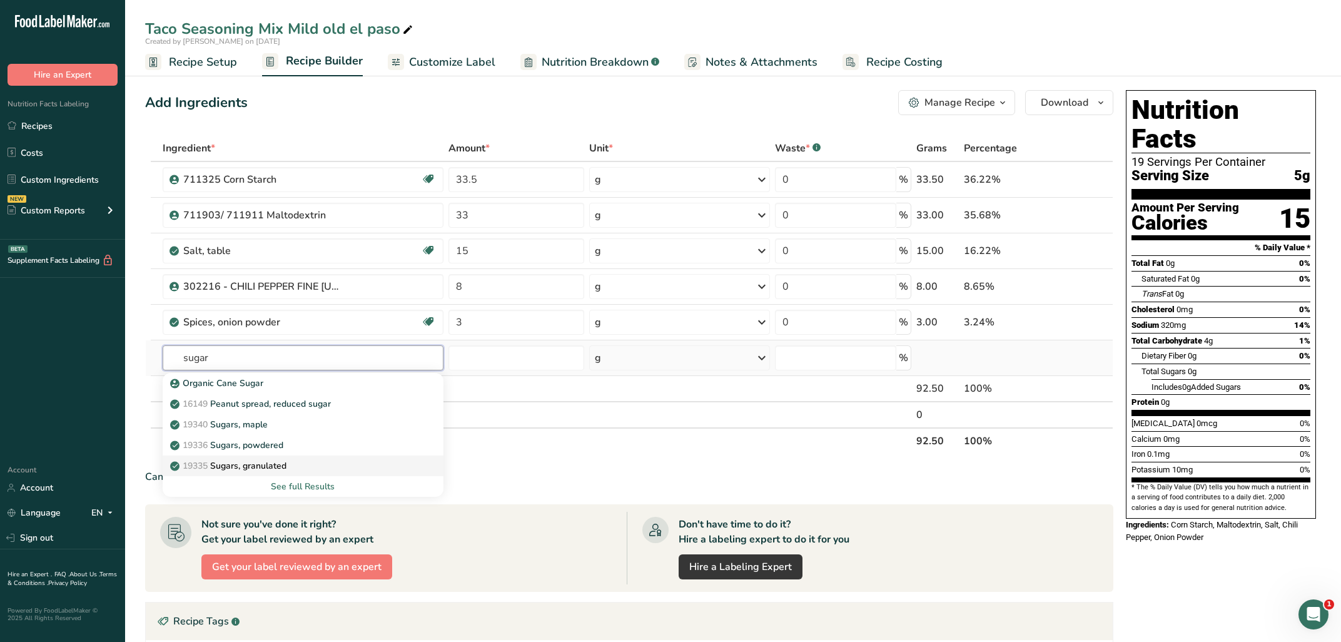
type input "sugar"
click at [298, 462] on div "19335 [GEOGRAPHIC_DATA], granulated" at bounding box center [293, 465] width 241 height 13
type input "Sugars, granulated"
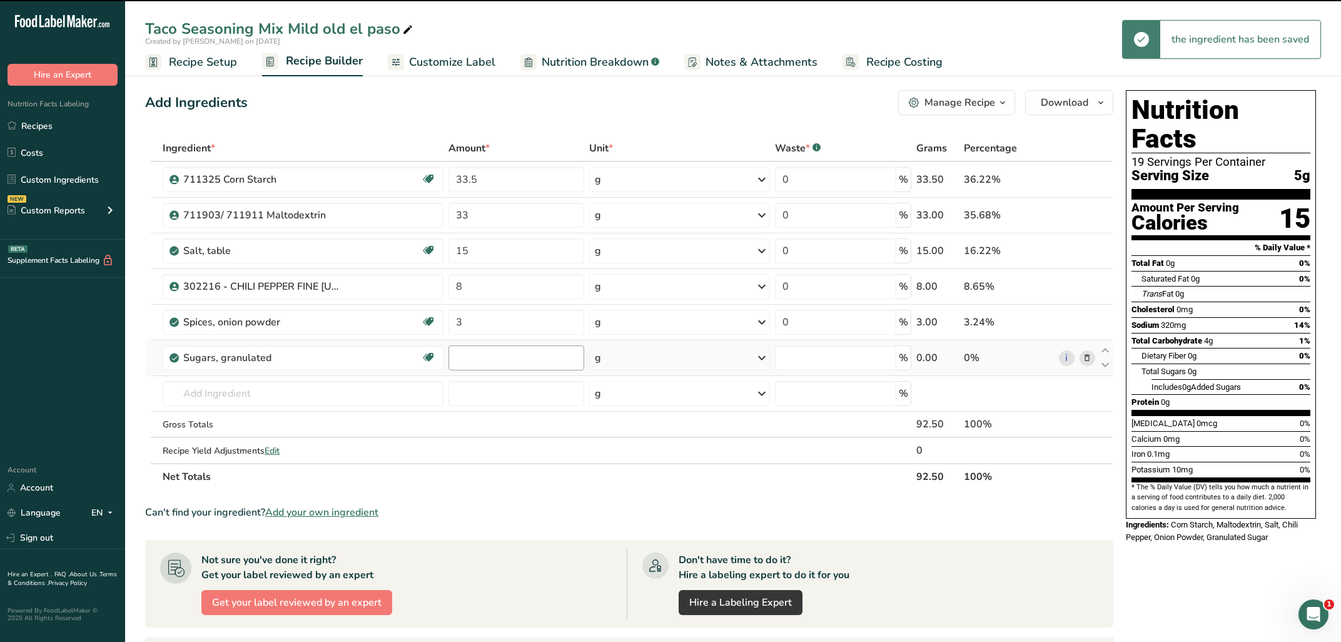
type input "0"
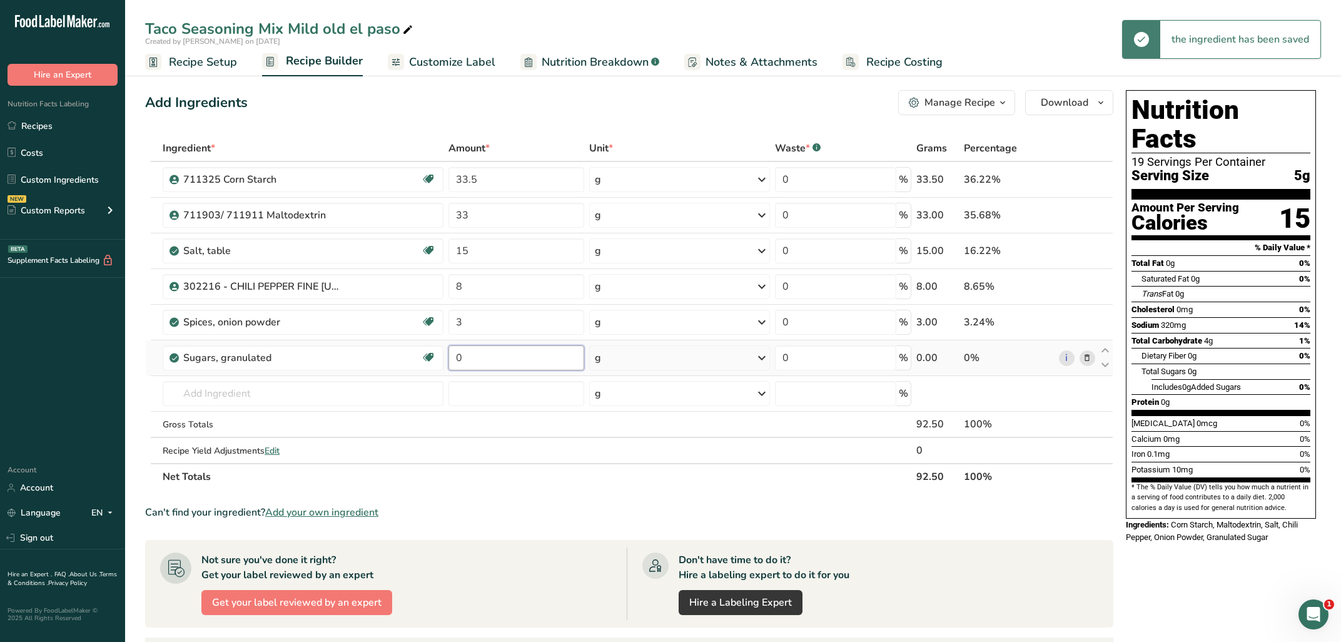
drag, startPoint x: 467, startPoint y: 365, endPoint x: 447, endPoint y: 364, distance: 20.1
click at [449, 364] on input "0" at bounding box center [517, 357] width 136 height 25
type input "3"
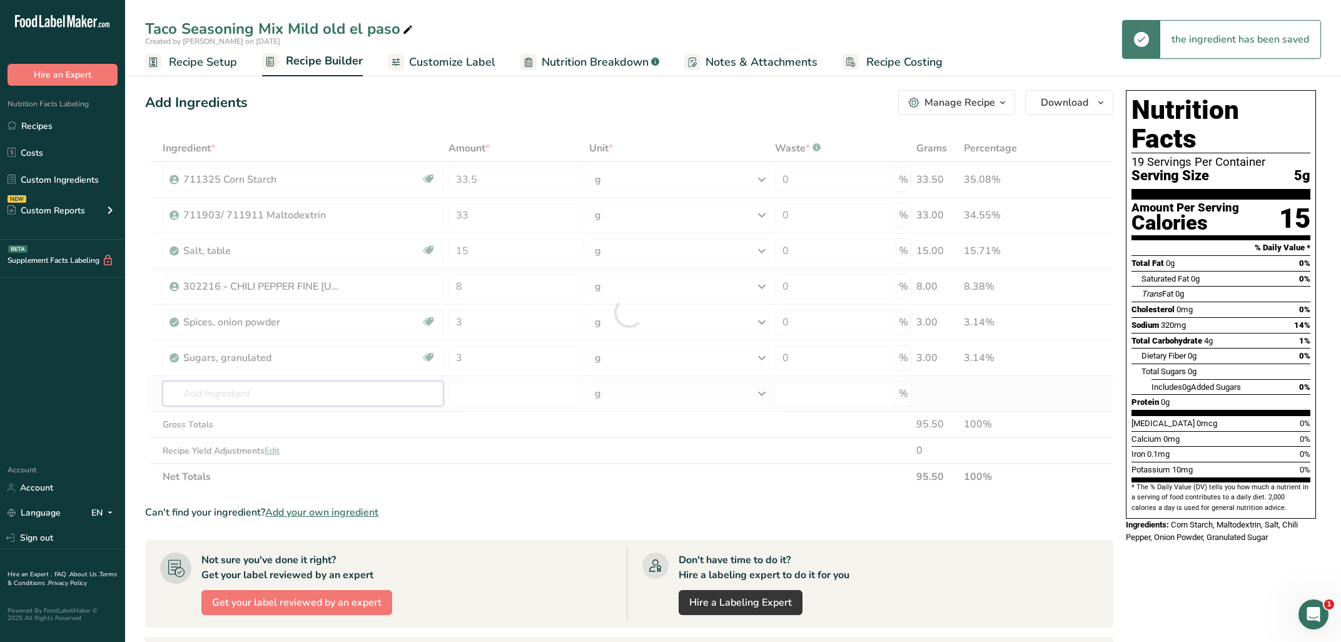
click at [293, 402] on input "text" at bounding box center [303, 393] width 281 height 25
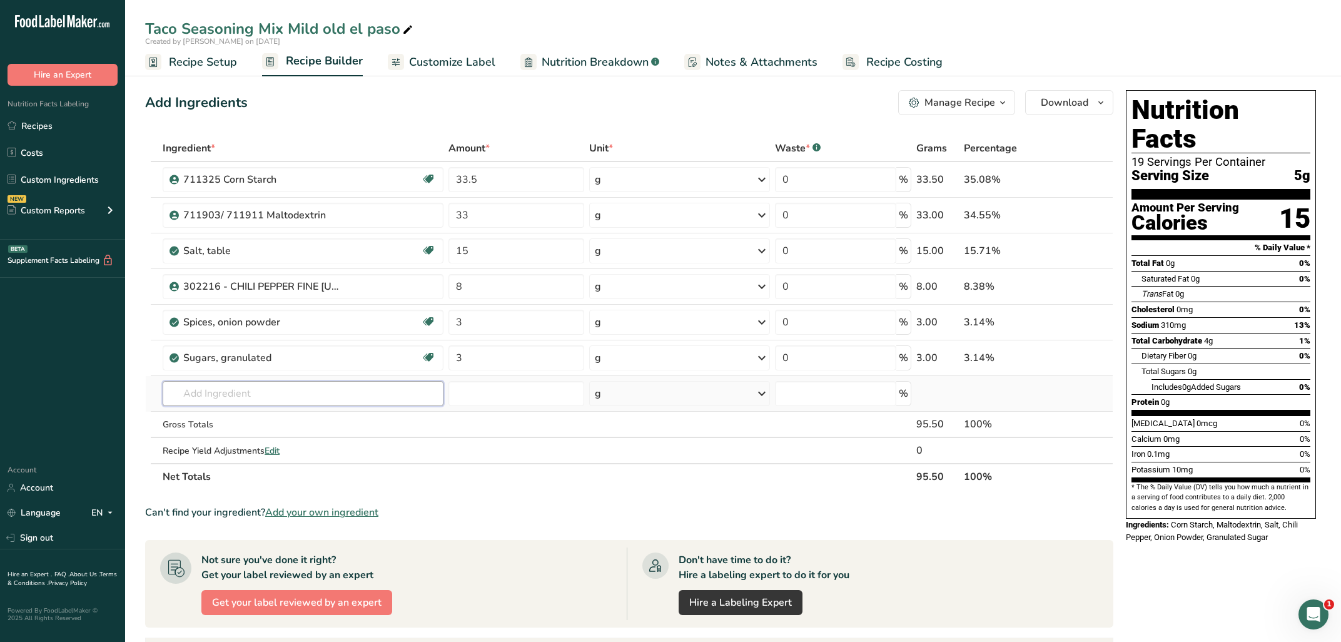
click at [273, 387] on input "text" at bounding box center [303, 393] width 281 height 25
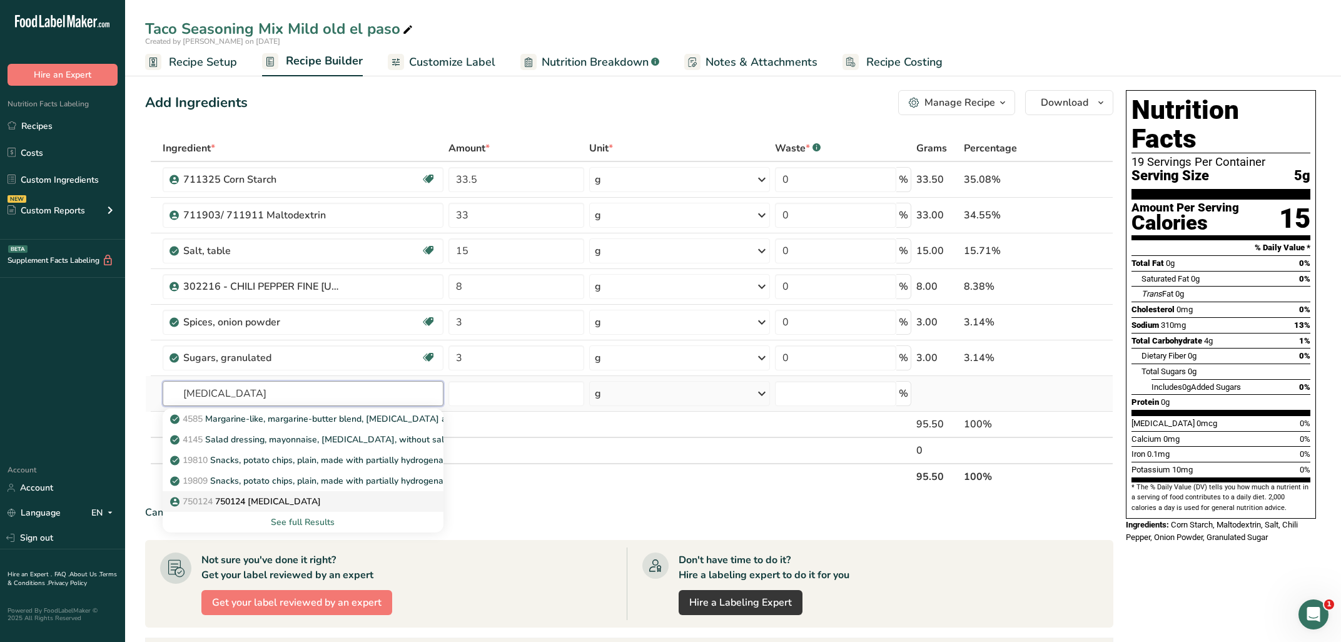
type input "[MEDICAL_DATA]"
click at [308, 498] on div "750124 750124 [MEDICAL_DATA]" at bounding box center [293, 501] width 241 height 13
type input "750124 [MEDICAL_DATA]"
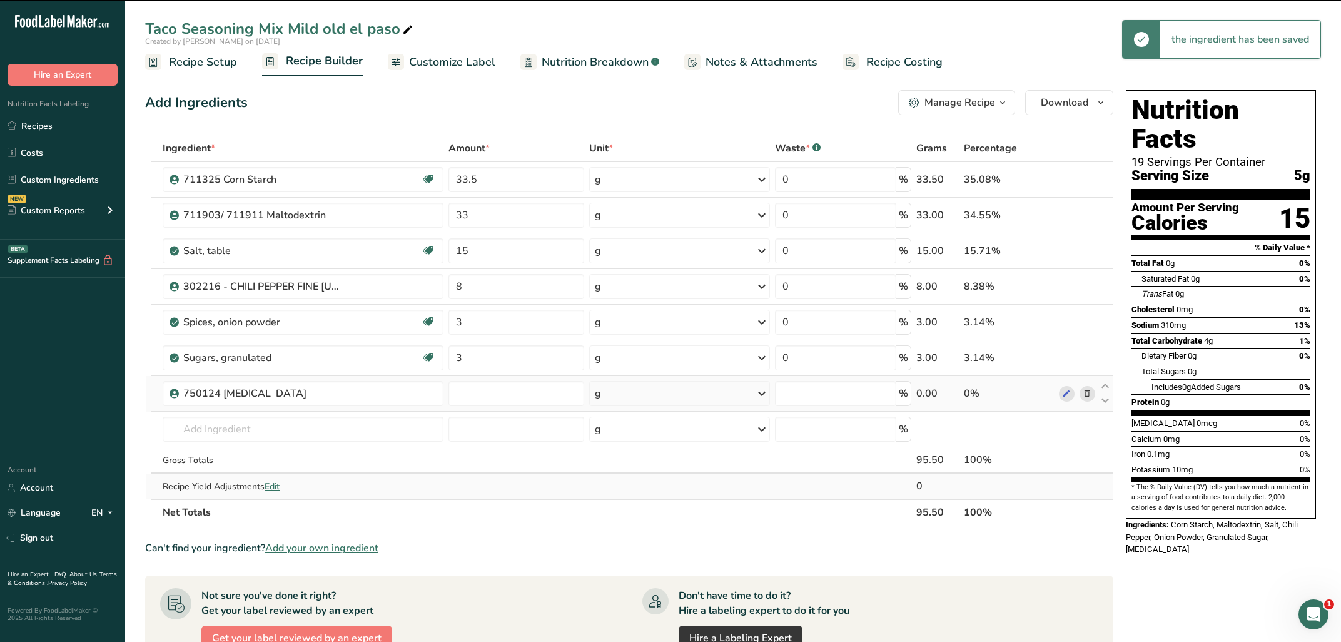
type input "0"
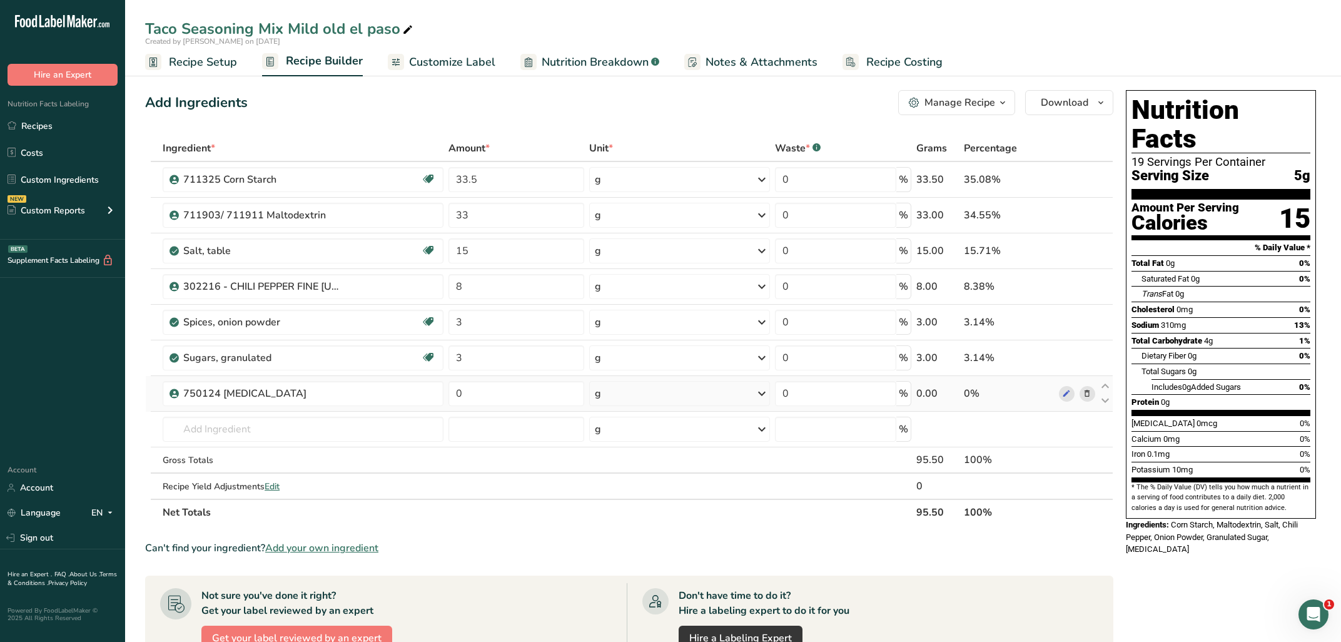
click at [1091, 393] on icon at bounding box center [1087, 393] width 9 height 13
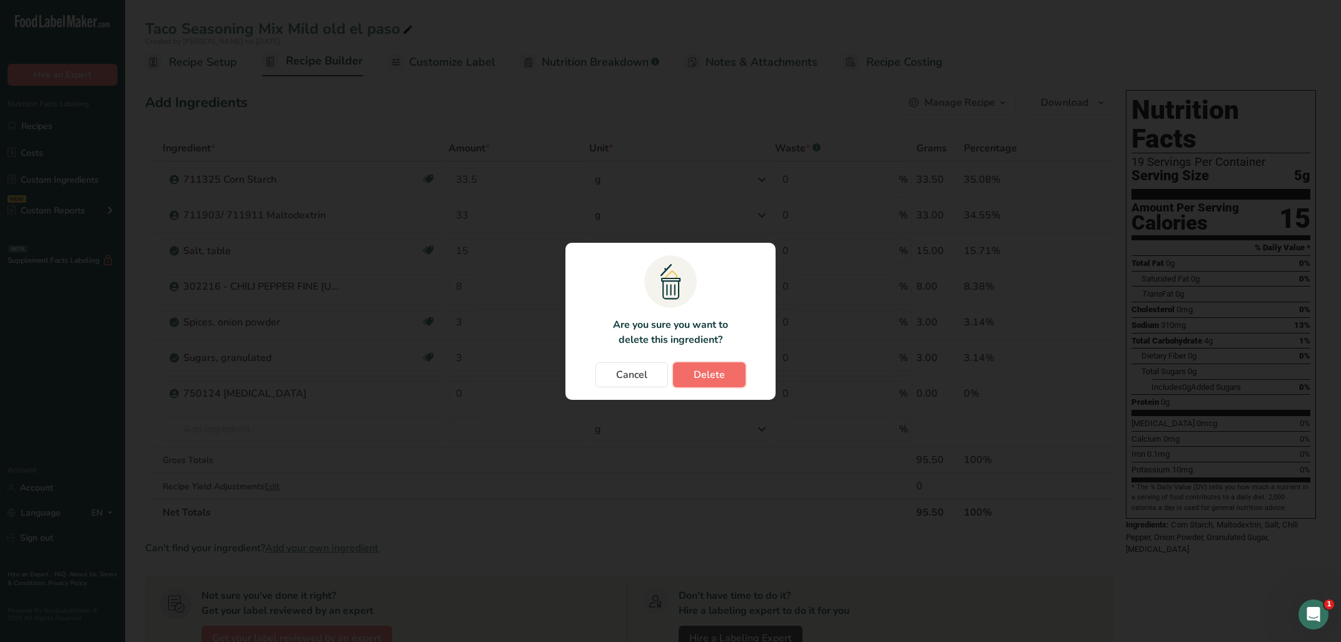
click at [714, 370] on span "Delete" at bounding box center [709, 374] width 31 height 15
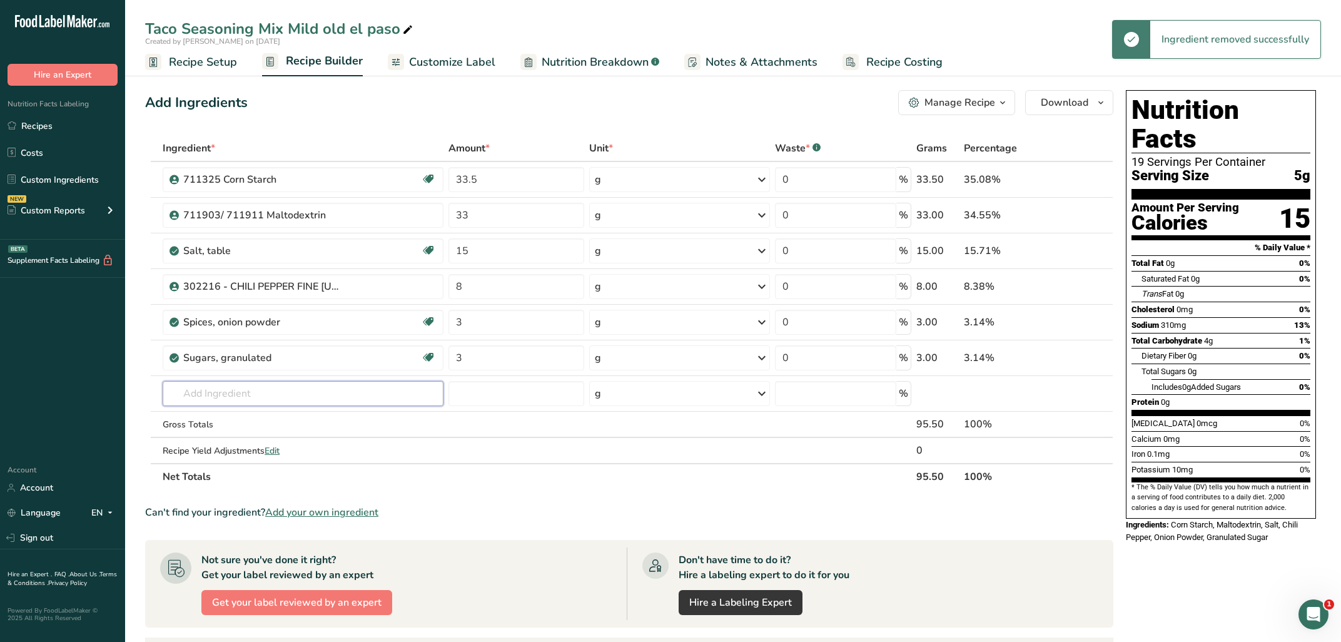
click at [335, 399] on input "text" at bounding box center [303, 393] width 281 height 25
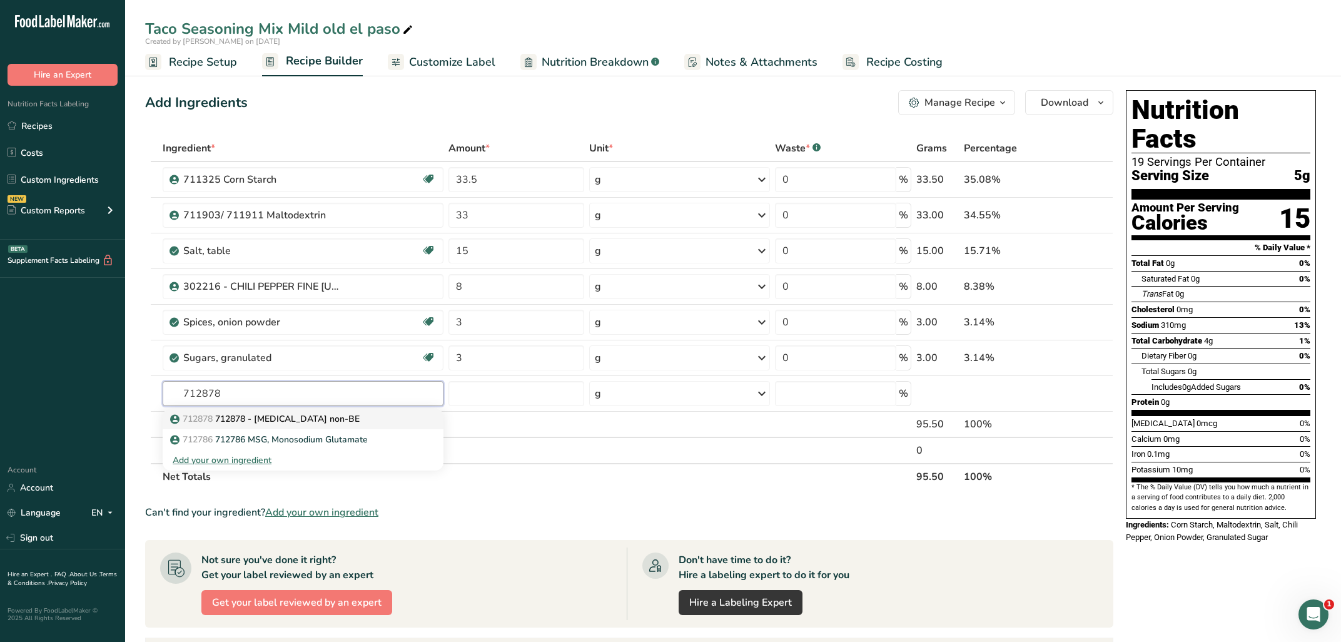
type input "712878"
click at [321, 421] on p "712878 712878 - [MEDICAL_DATA] non-BE" at bounding box center [266, 418] width 187 height 13
type input "712878 - [MEDICAL_DATA] non-BE"
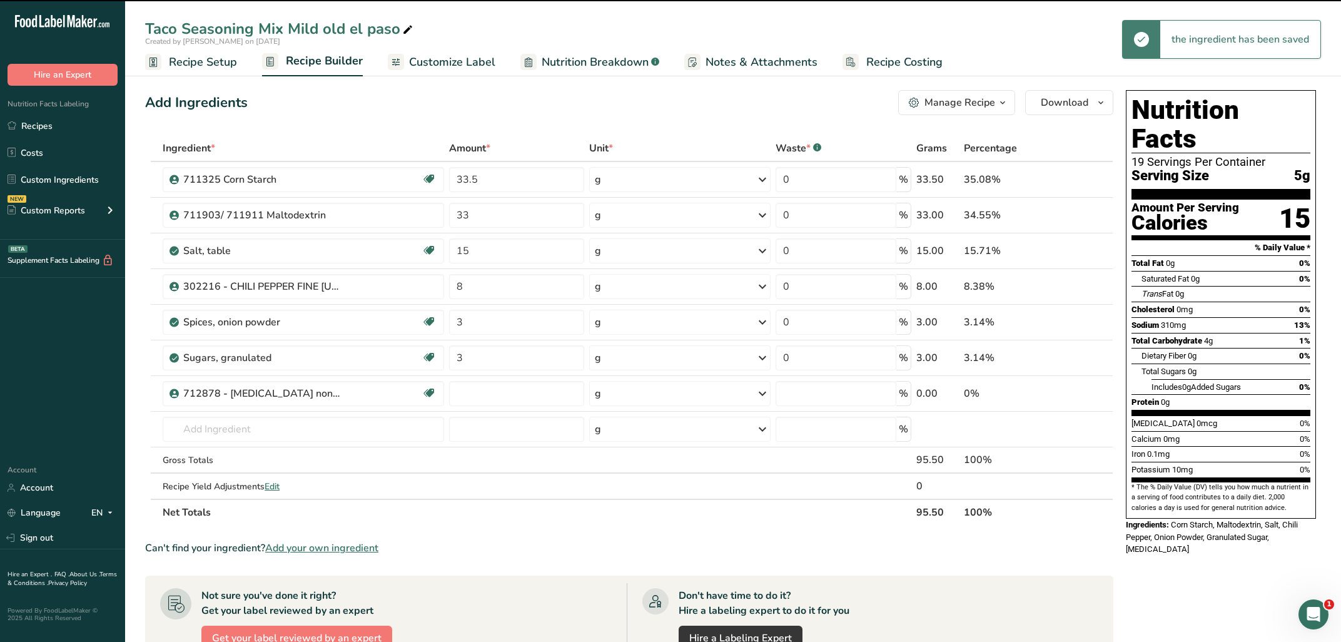
type input "0"
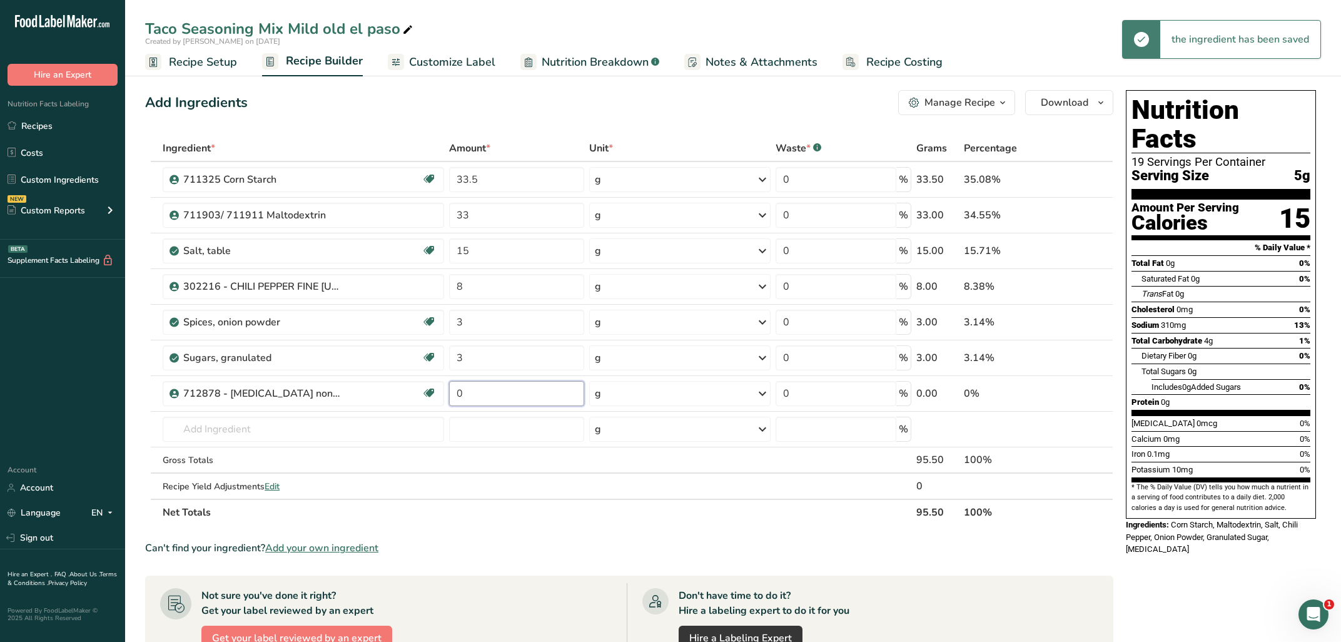
click at [467, 395] on input "0" at bounding box center [517, 393] width 136 height 25
type input "1"
click at [383, 442] on div "Ingredient * Amount * Unit * Waste * .a-a{fill:#347362;}.b-a{fill:#fff;} Grams …" at bounding box center [629, 330] width 968 height 390
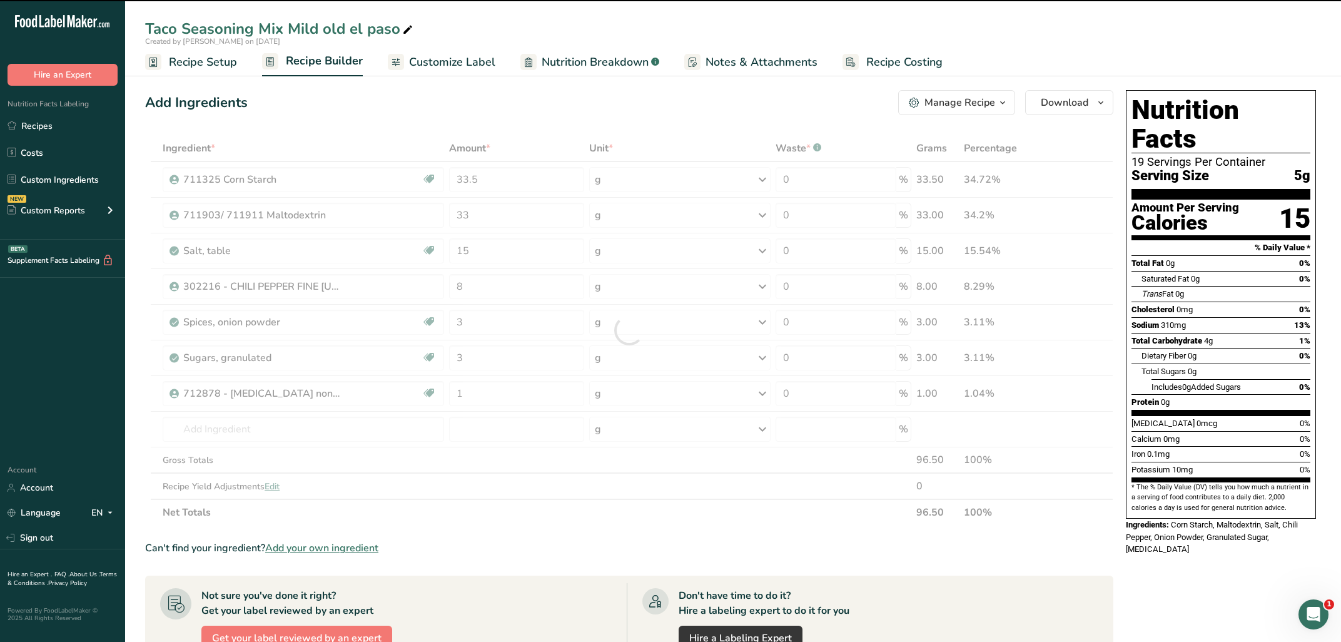
click at [389, 431] on div at bounding box center [629, 330] width 968 height 390
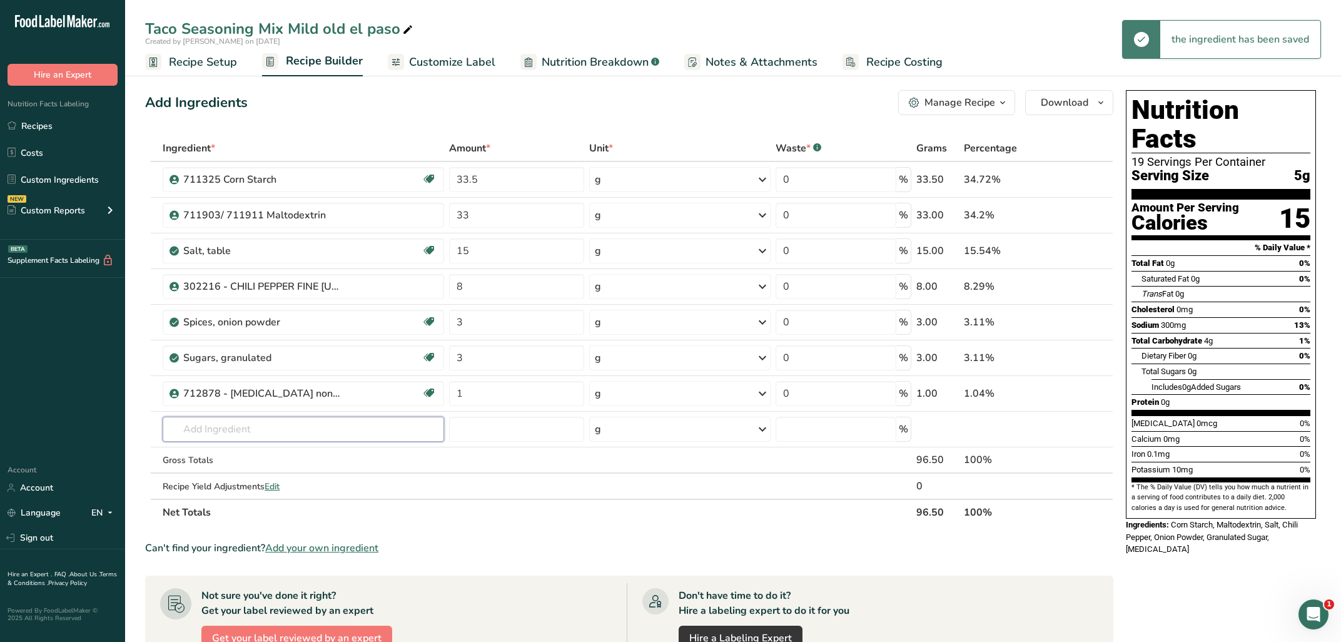
click at [389, 431] on input "text" at bounding box center [304, 429] width 282 height 25
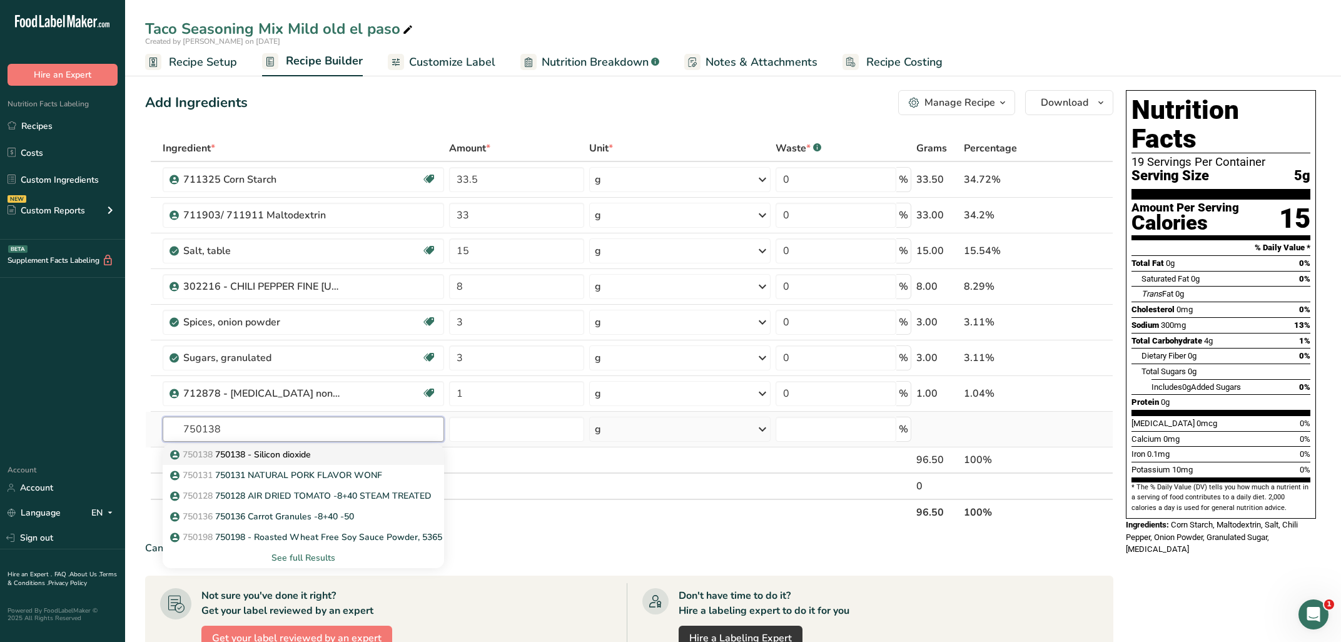
type input "750138"
click at [373, 455] on div "750138 750138 - Silicon dioxide" at bounding box center [293, 454] width 241 height 13
type input "750138 - Silicon dioxide"
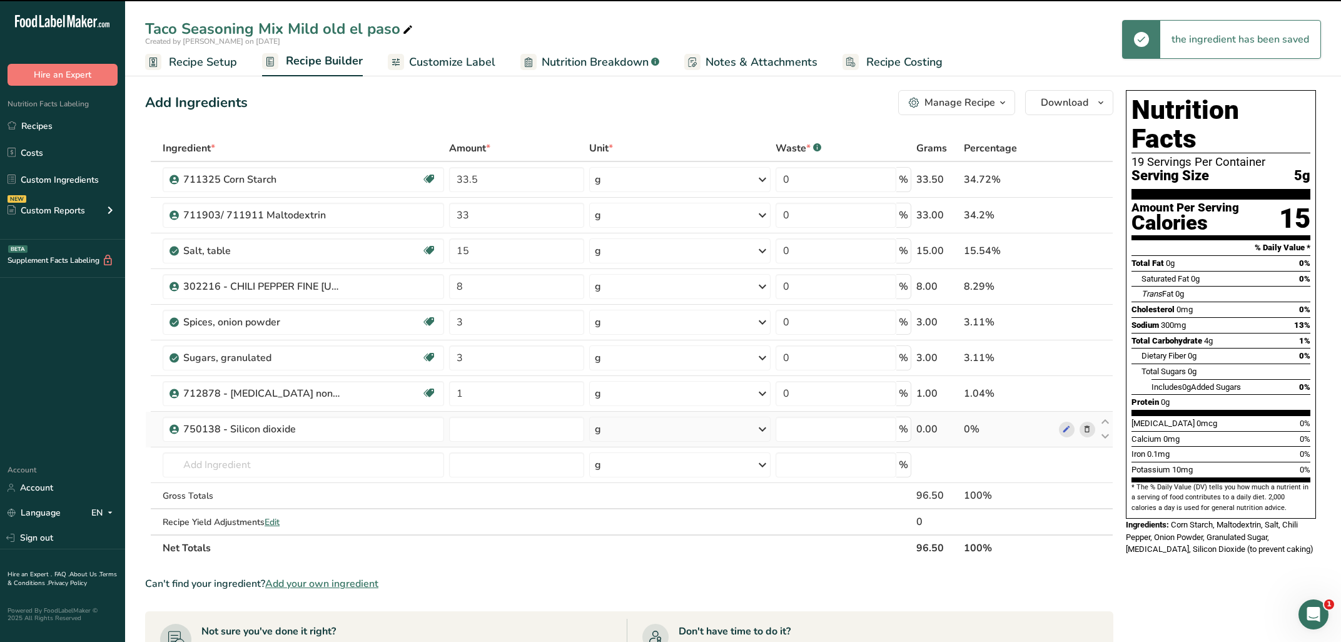
type input "0"
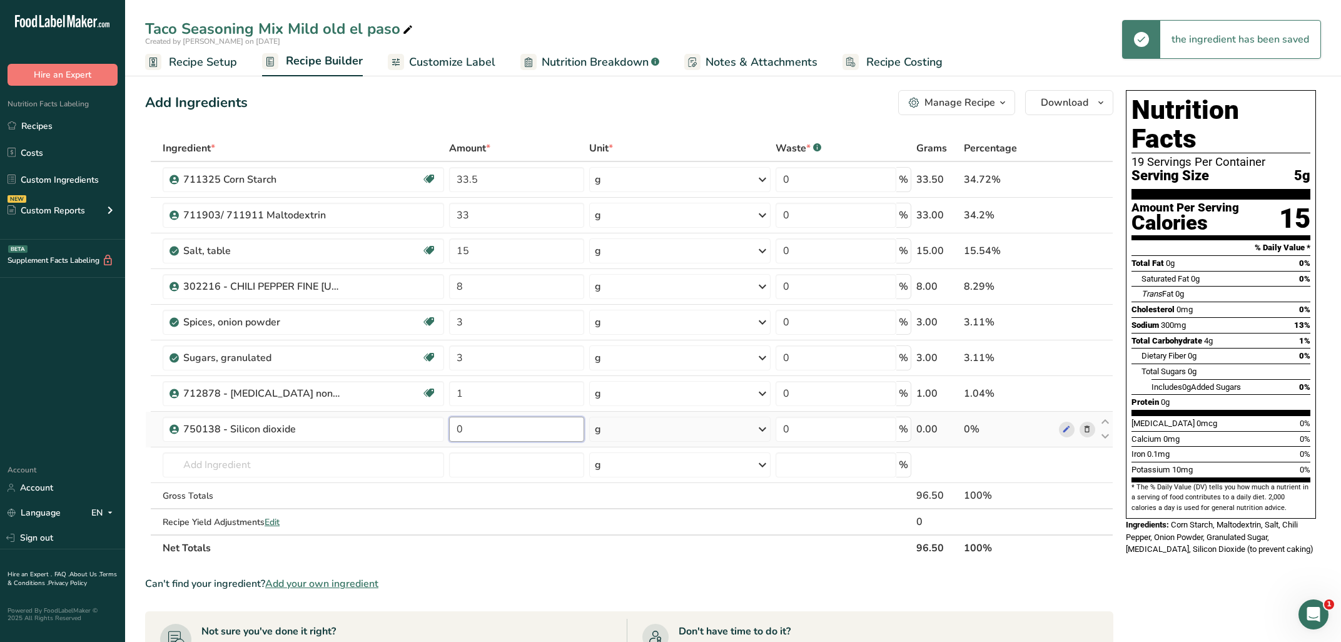
drag, startPoint x: 492, startPoint y: 432, endPoint x: 439, endPoint y: 435, distance: 52.7
click at [449, 435] on input "0" at bounding box center [517, 429] width 136 height 25
type input "1"
click at [360, 466] on input "text" at bounding box center [304, 464] width 282 height 25
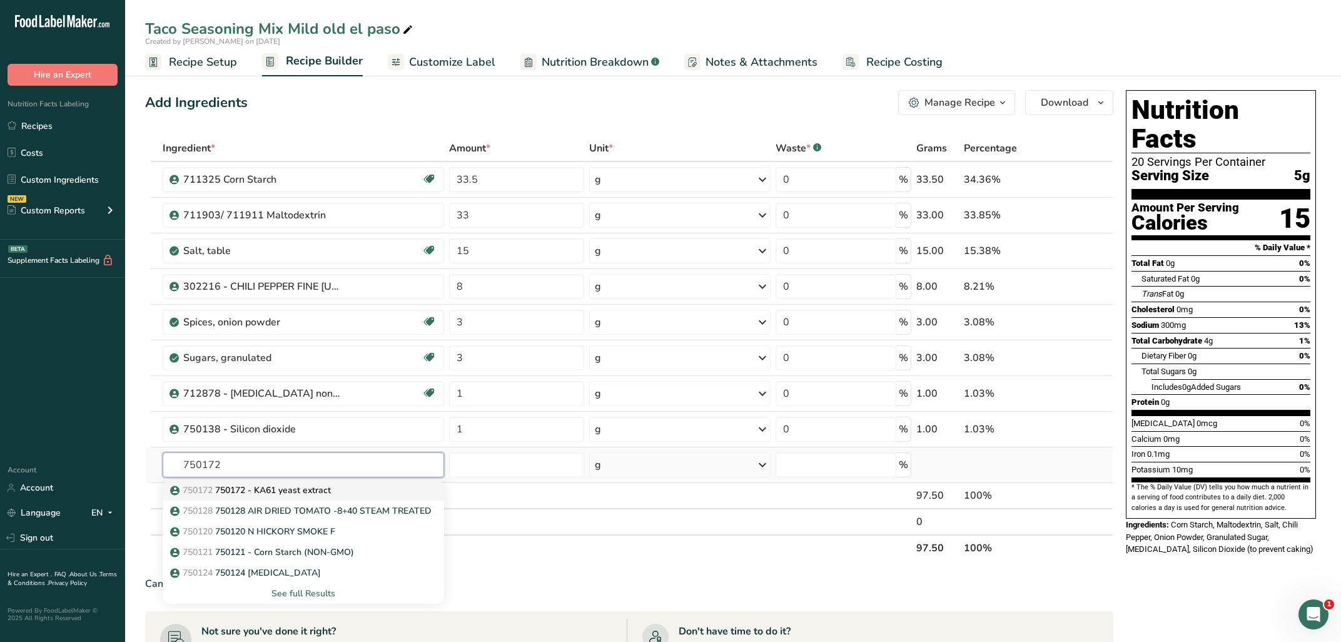
type input "750172"
click at [337, 484] on link "750172 750172 - KA61 yeast extract" at bounding box center [304, 490] width 282 height 21
type input "750172 - KA61 yeast extract"
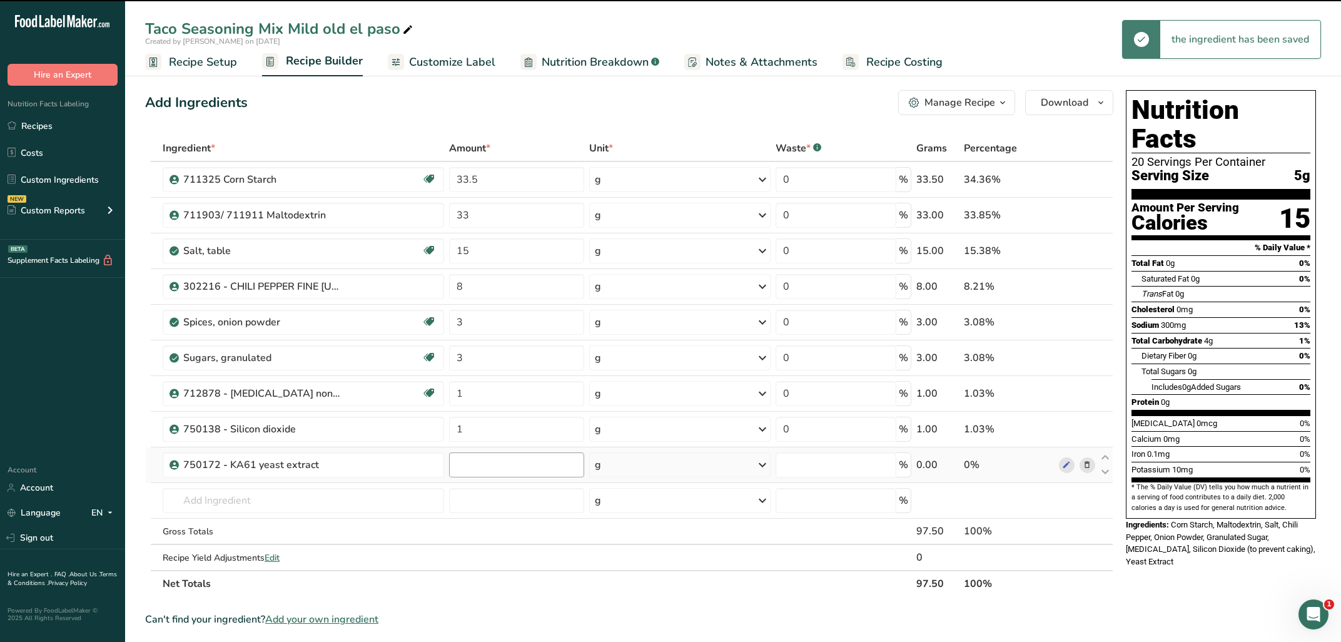
type input "0"
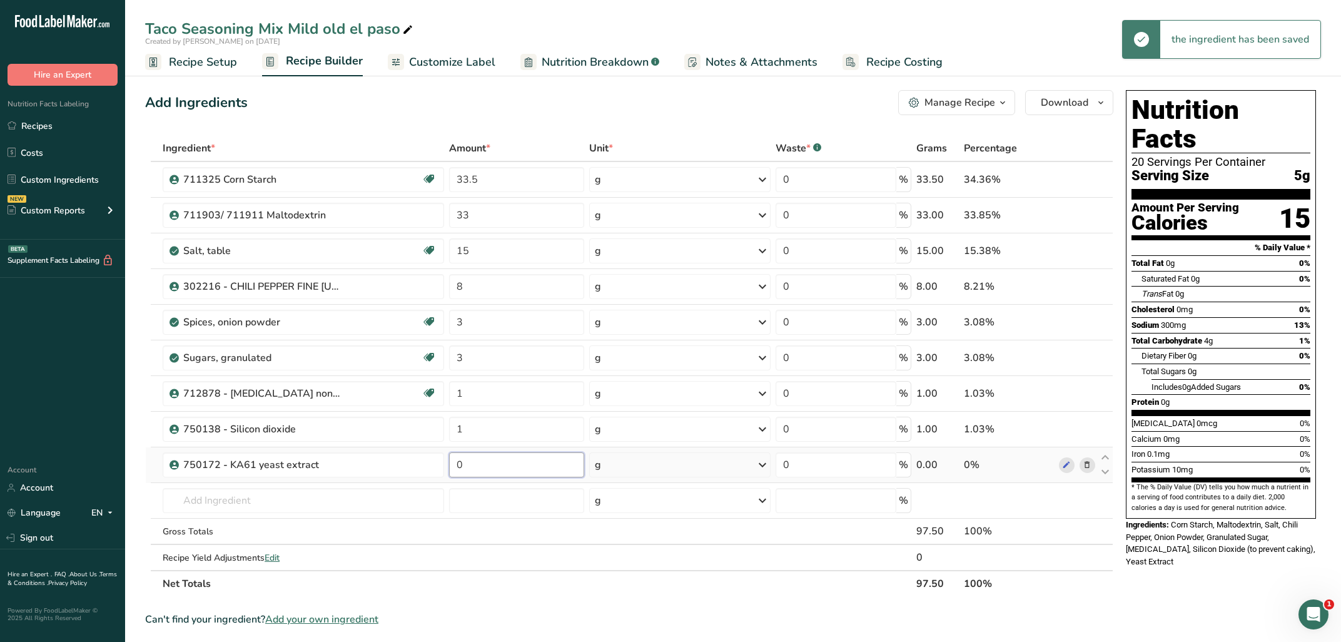
drag, startPoint x: 472, startPoint y: 468, endPoint x: 432, endPoint y: 466, distance: 39.5
click at [449, 466] on input "0" at bounding box center [517, 464] width 136 height 25
type input "1"
click at [352, 497] on input "text" at bounding box center [304, 500] width 282 height 25
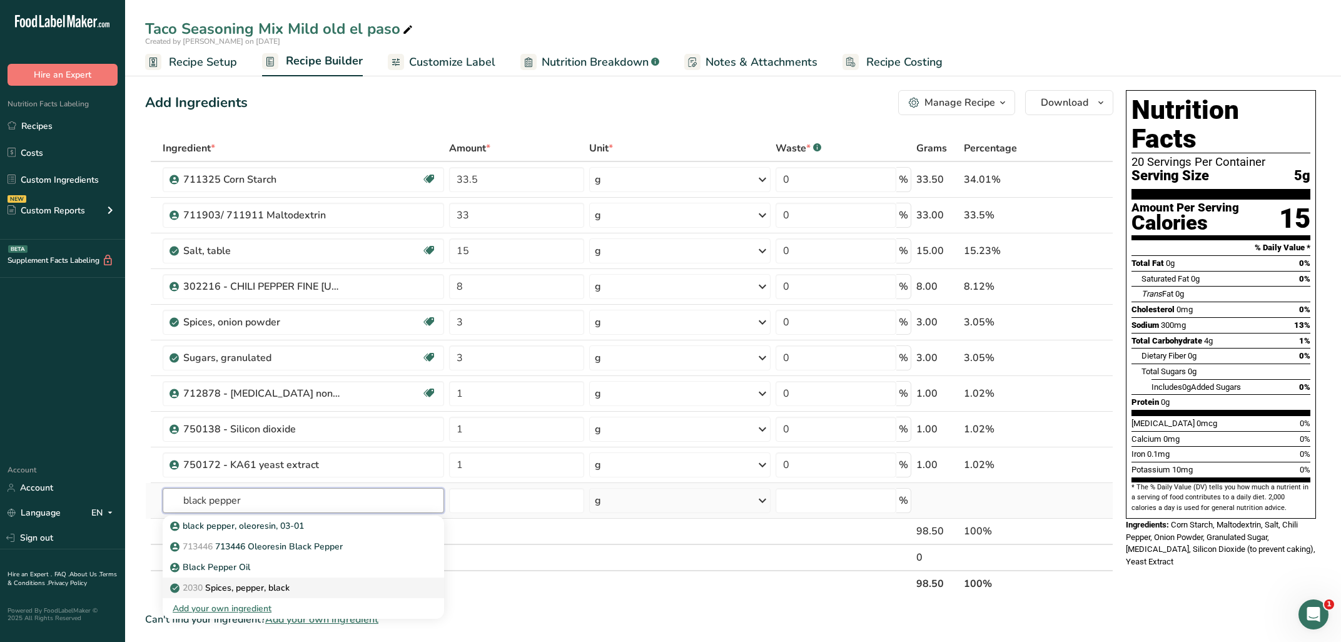
type input "black pepper"
click at [323, 586] on div "2030 Spices, pepper, black" at bounding box center [293, 587] width 241 height 13
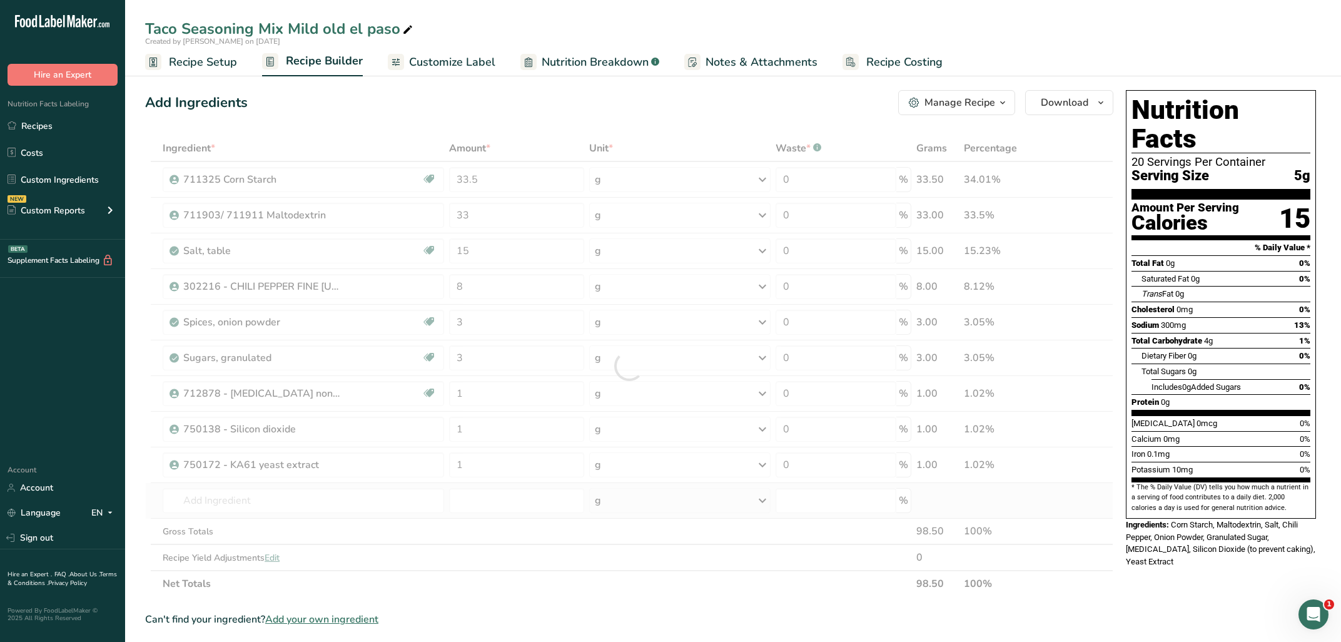
type input "Spices, pepper, black"
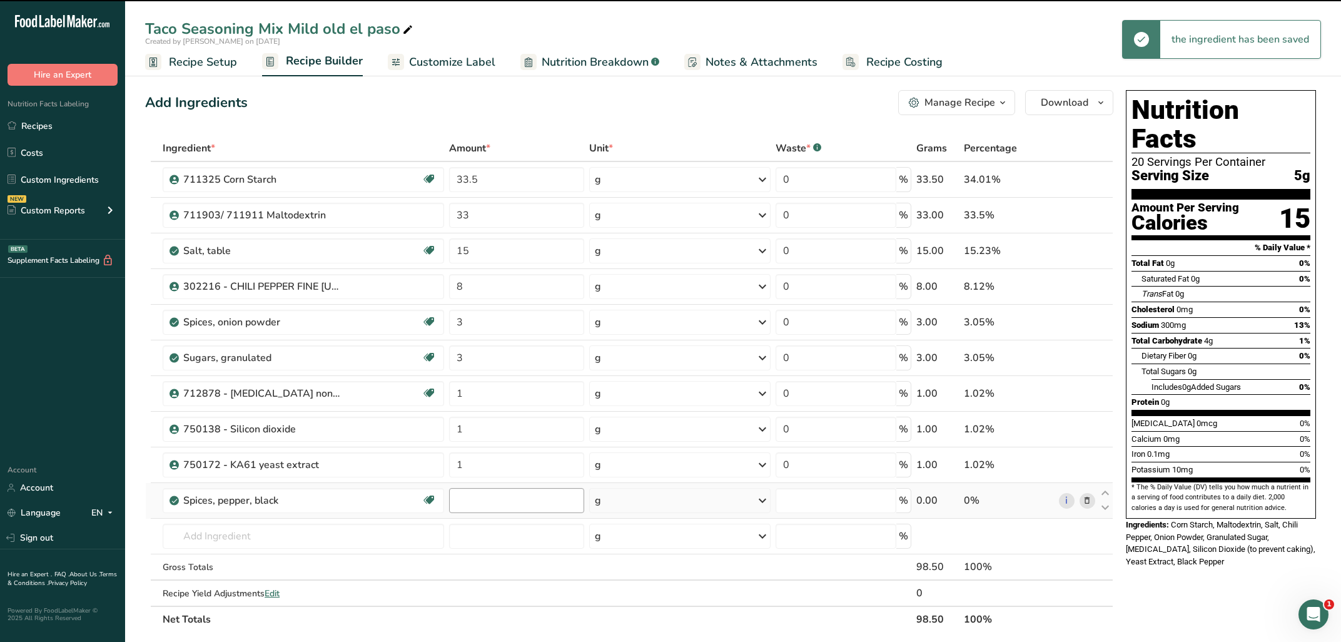
type input "0"
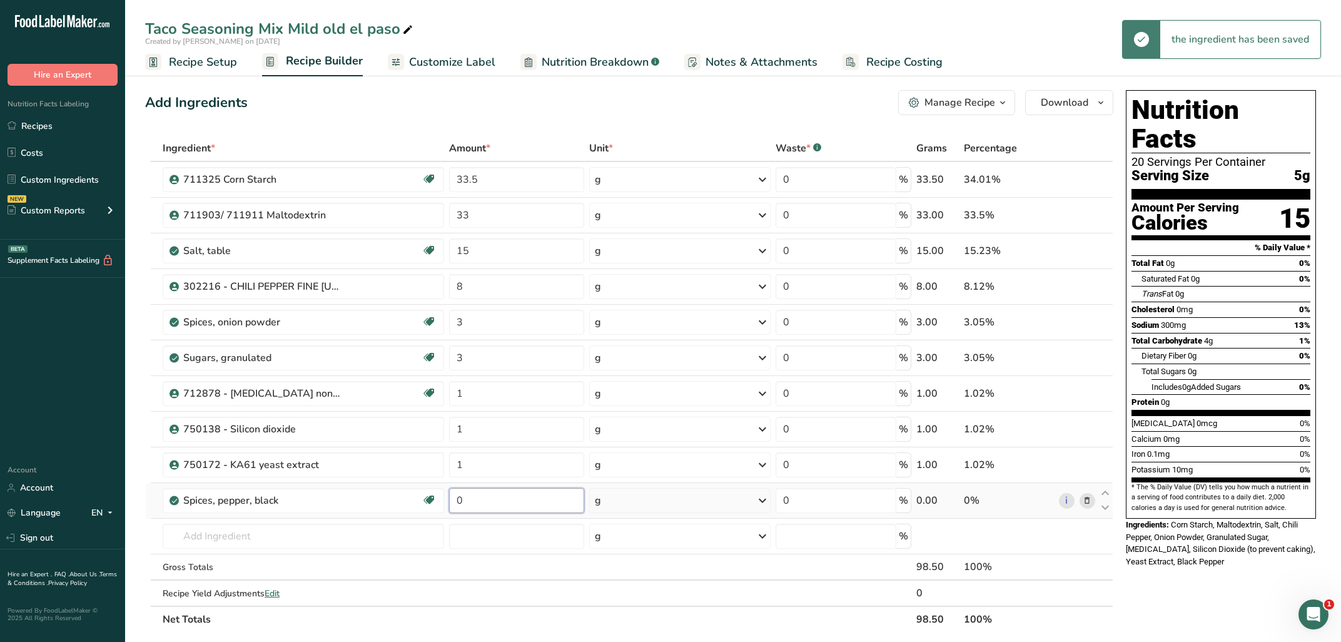
drag, startPoint x: 475, startPoint y: 508, endPoint x: 438, endPoint y: 500, distance: 38.3
click at [449, 500] on input "0" at bounding box center [517, 500] width 136 height 25
type input "1"
click at [277, 539] on input "text" at bounding box center [304, 536] width 282 height 25
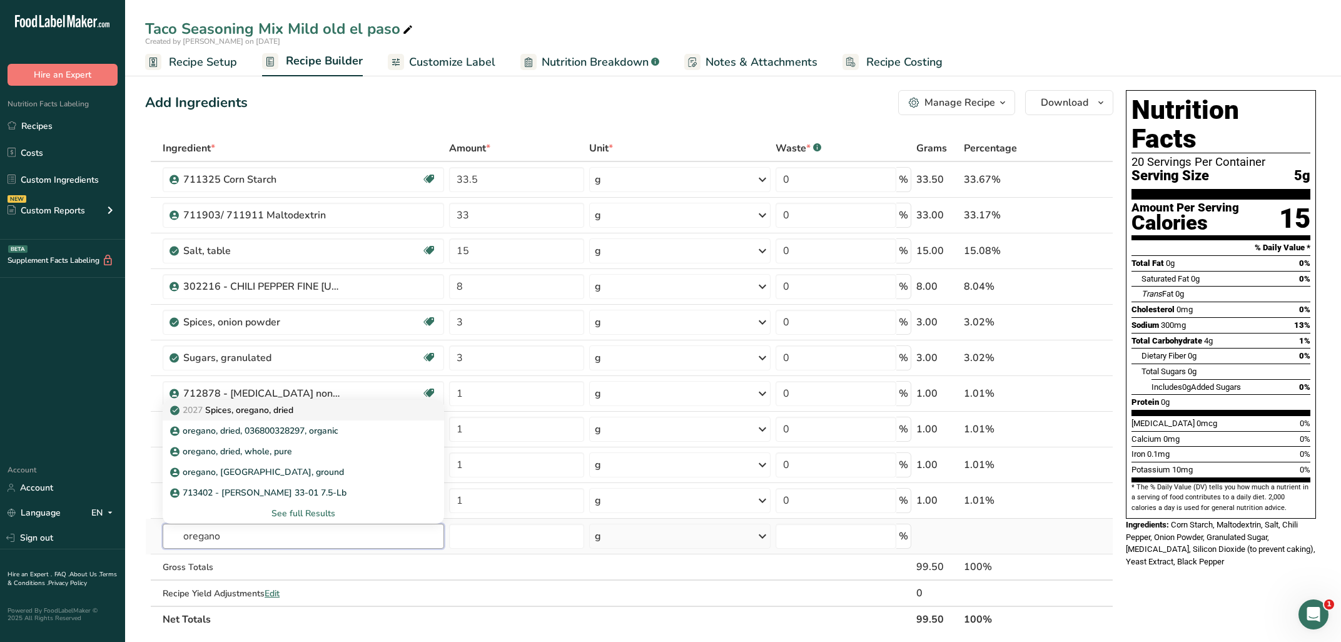
type input "oregano"
click at [271, 403] on link "2027 Spices, oregano, dried" at bounding box center [304, 410] width 282 height 21
type input "Spices, oregano, dried"
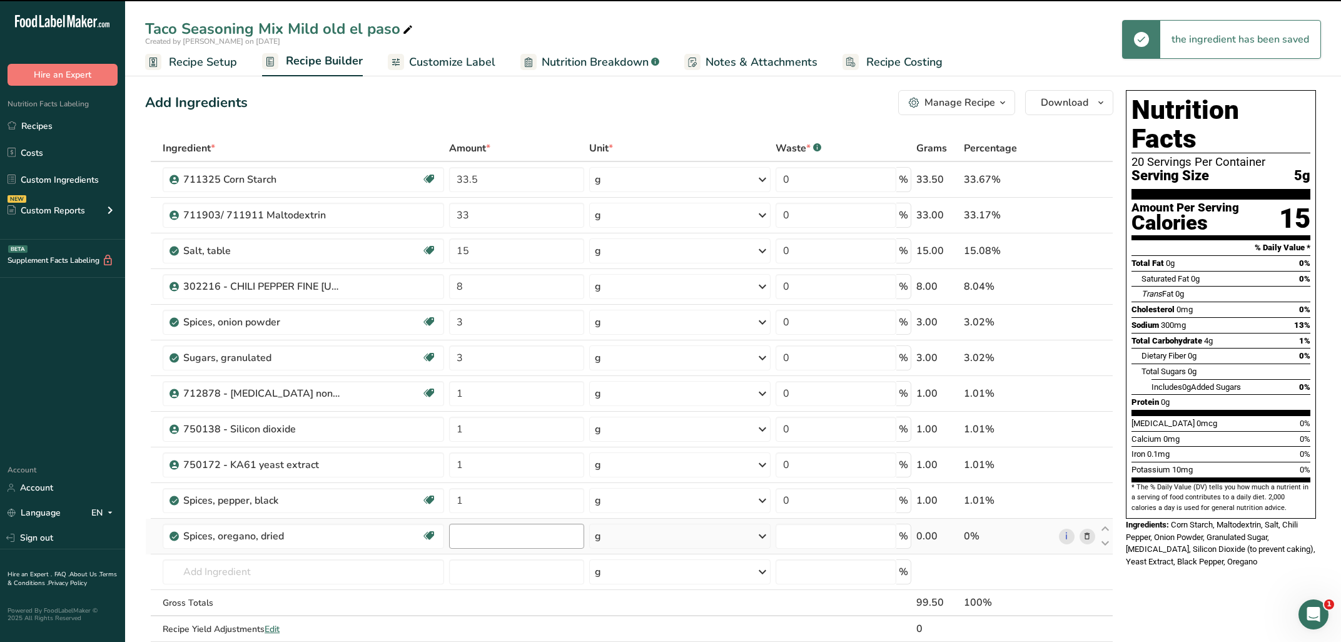
type input "0"
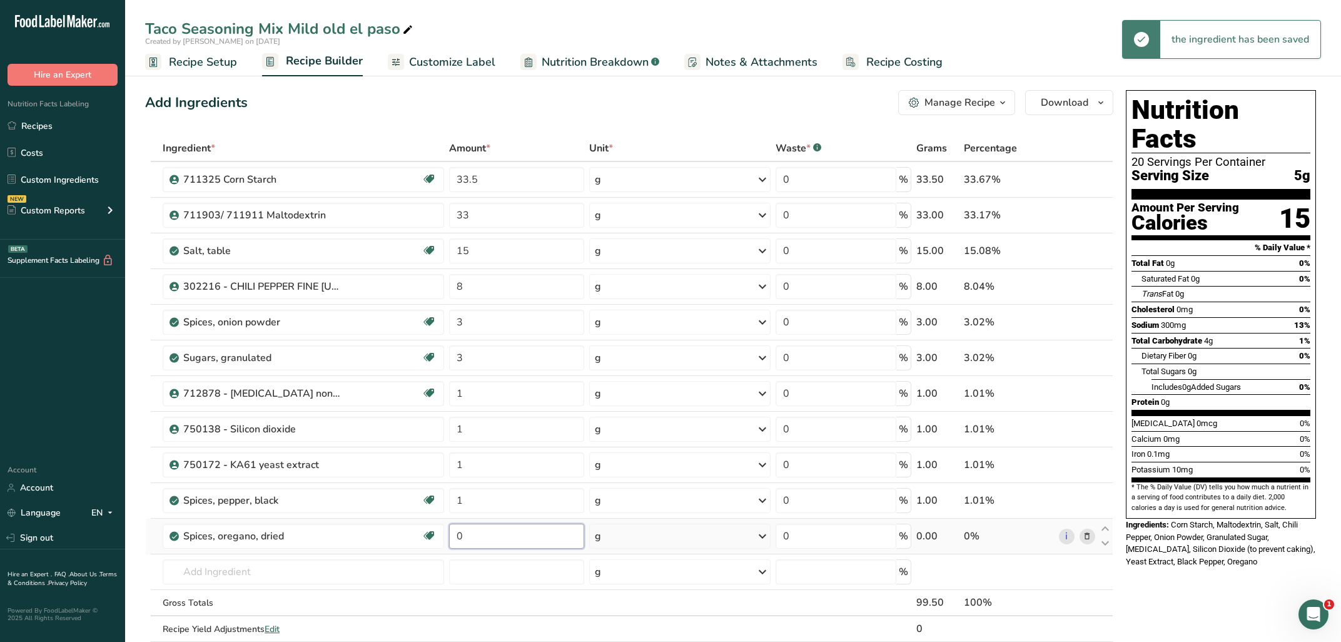
click at [487, 533] on input "0" at bounding box center [517, 536] width 136 height 25
type input "0.50"
click at [1249, 636] on div "Nutrition Facts 20 Servings Per Container Serving Size 5g Amount Per Serving Ca…" at bounding box center [1221, 598] width 200 height 1027
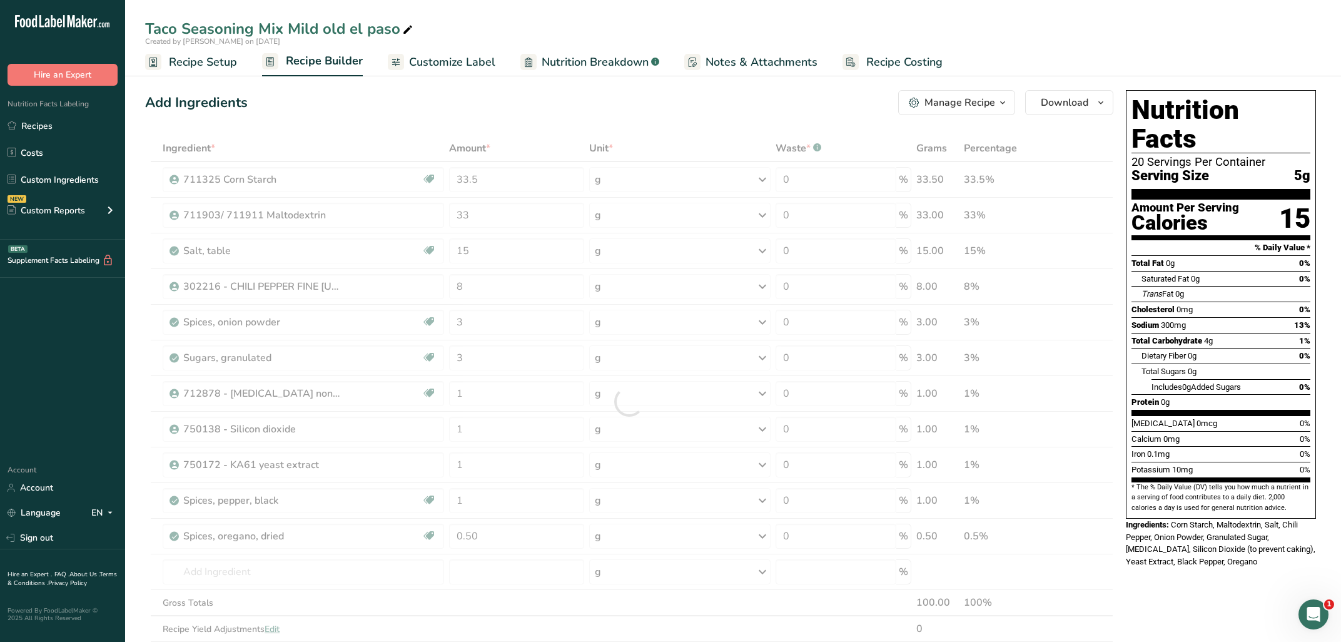
click at [1251, 594] on div "Nutrition Facts 20 Servings Per Container Serving Size 5g Amount Per Serving Ca…" at bounding box center [1221, 598] width 200 height 1027
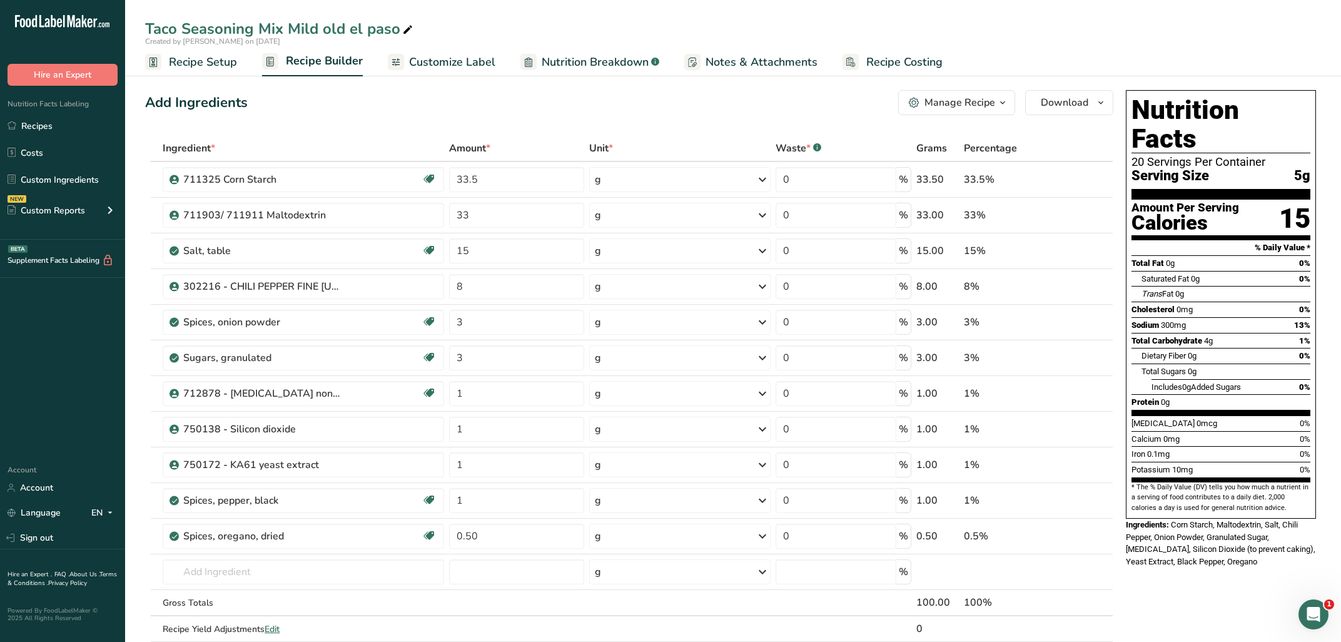
click at [1220, 584] on div "Nutrition Facts 20 Servings Per Container Serving Size 5g Amount Per Serving Ca…" at bounding box center [1221, 598] width 200 height 1027
